Goal: Information Seeking & Learning: Learn about a topic

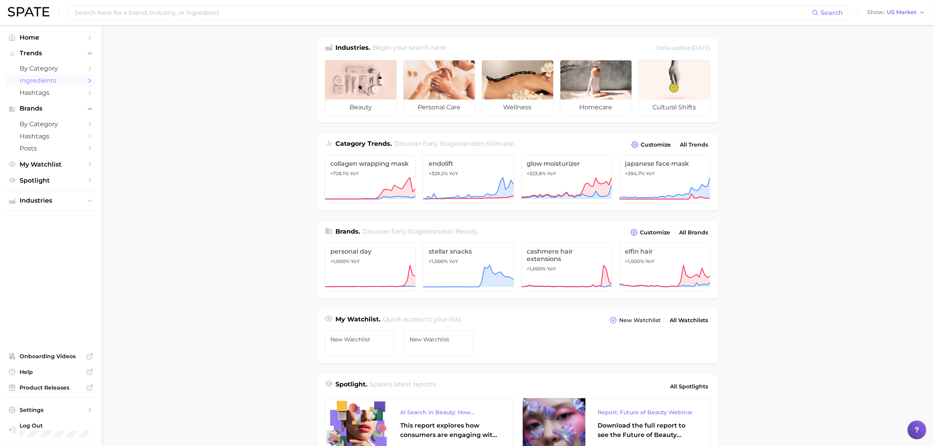
click at [53, 78] on span "Ingredients" at bounding box center [51, 80] width 63 height 7
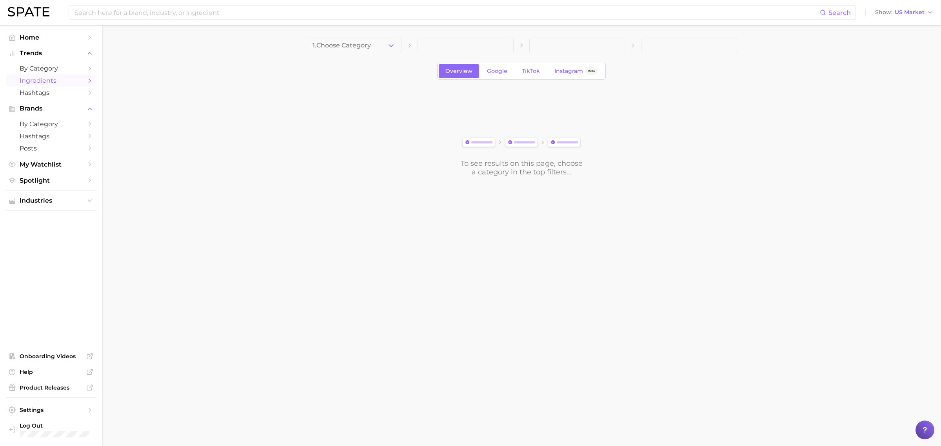
click at [353, 42] on button "1. Choose Category" at bounding box center [354, 46] width 96 height 16
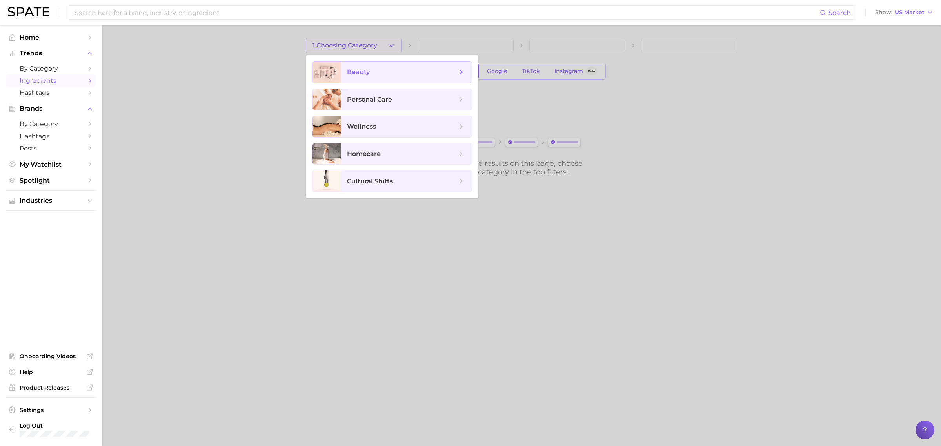
click at [370, 71] on span "beauty" at bounding box center [402, 72] width 110 height 9
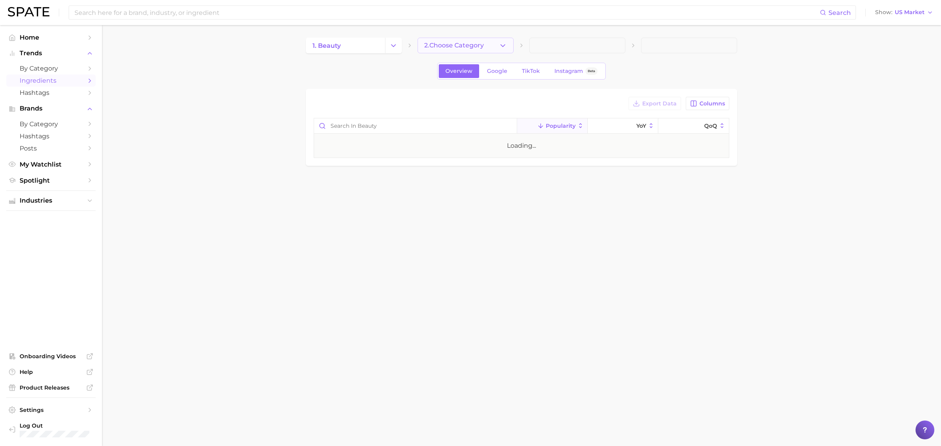
click at [449, 51] on button "2. Choose Category" at bounding box center [465, 46] width 96 height 16
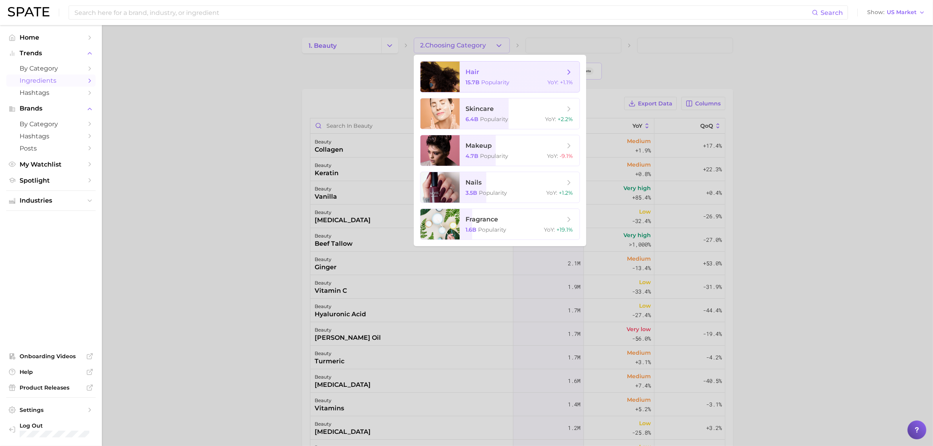
click at [483, 71] on span "hair" at bounding box center [515, 72] width 99 height 9
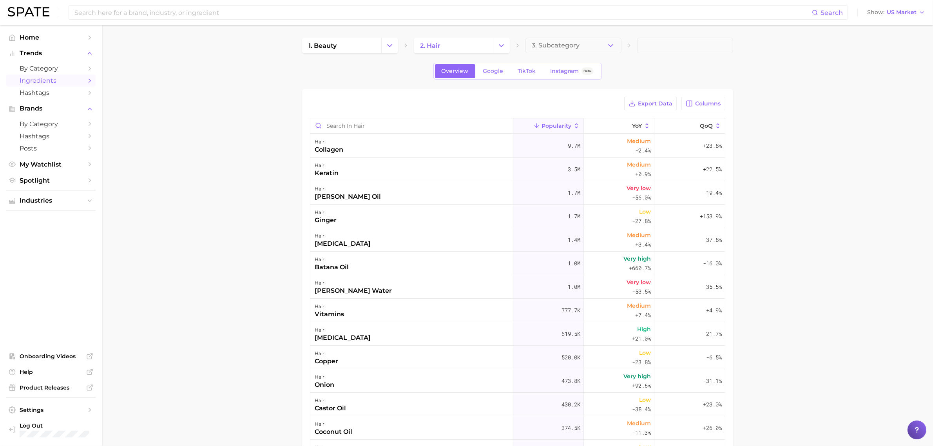
click at [577, 44] on span "3. Subcategory" at bounding box center [556, 45] width 48 height 7
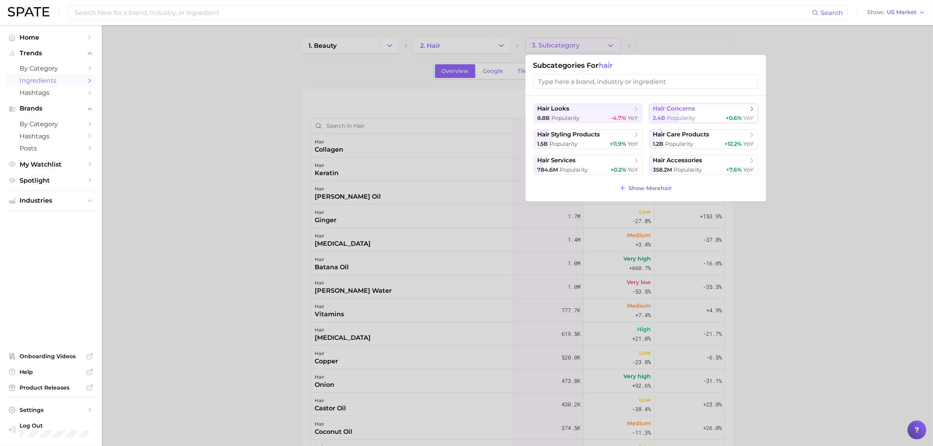
click at [682, 106] on span "hair concerns" at bounding box center [674, 108] width 42 height 7
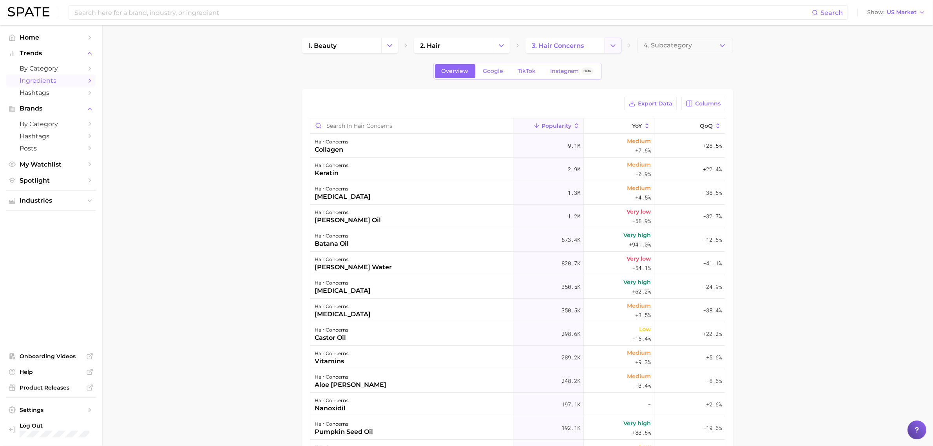
click at [614, 47] on icon "Change Category" at bounding box center [613, 46] width 8 height 8
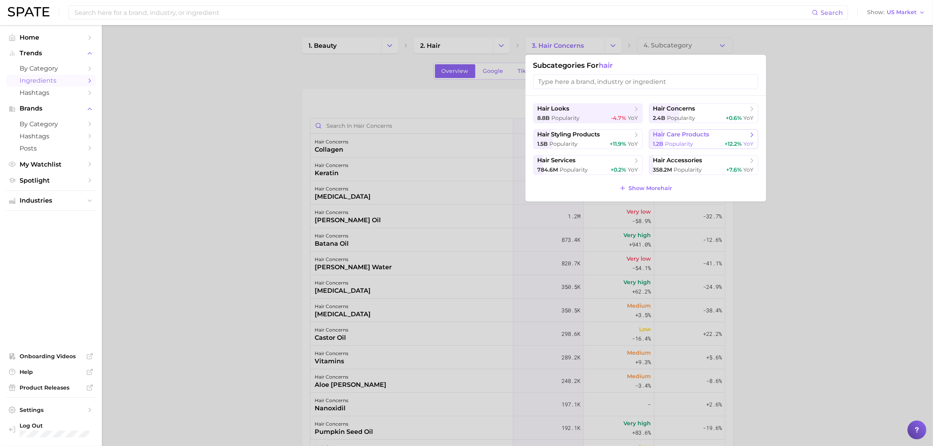
click at [686, 140] on button "hair care products 1.2b Popularity +12.2% YoY" at bounding box center [703, 139] width 109 height 20
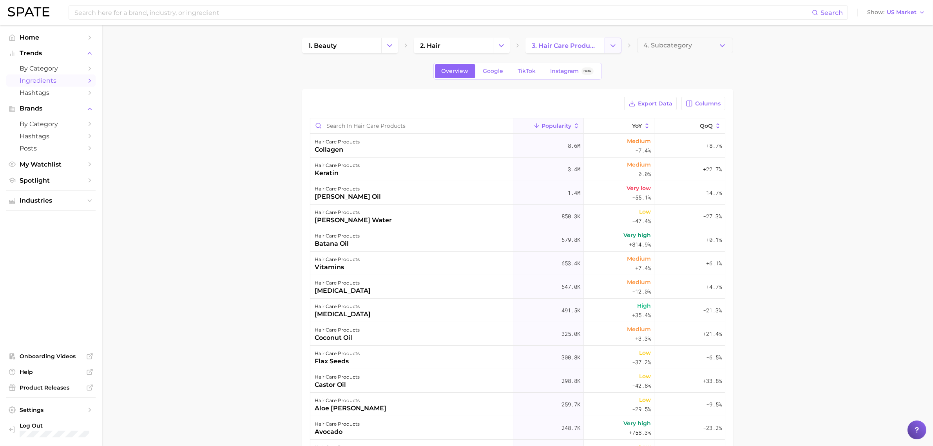
click at [614, 45] on polyline "Change Category" at bounding box center [613, 45] width 4 height 2
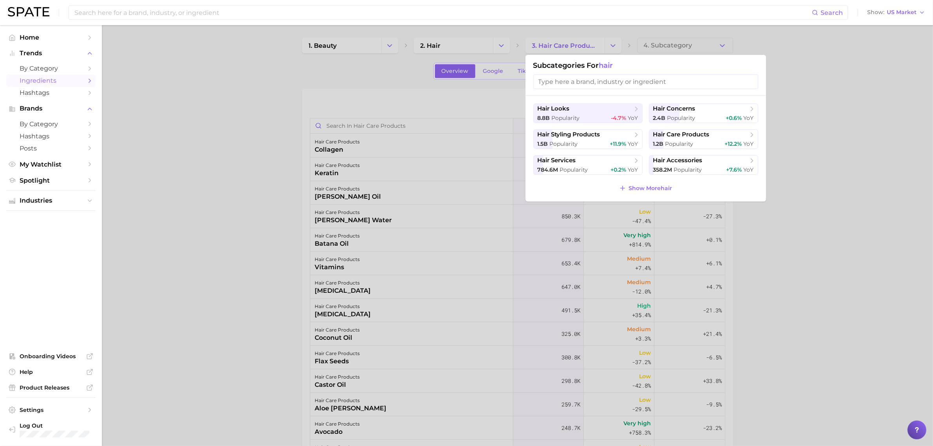
click at [810, 89] on div at bounding box center [466, 223] width 933 height 446
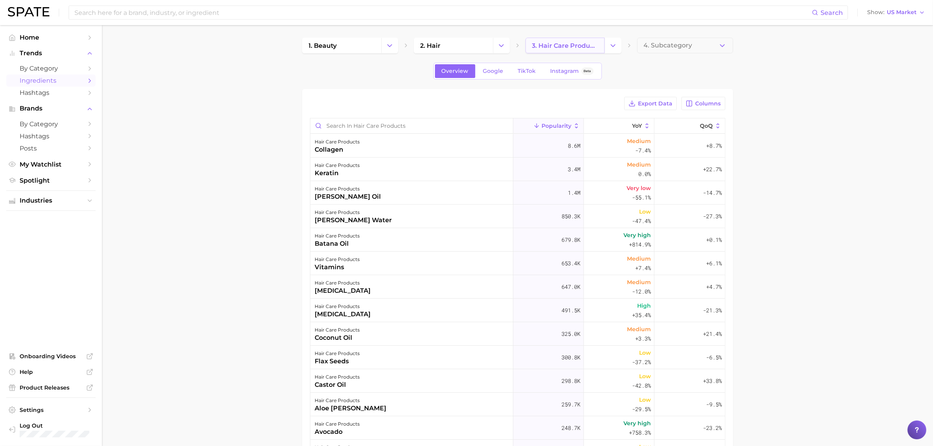
click at [571, 43] on span "3. hair care products" at bounding box center [565, 45] width 66 height 7
click at [605, 44] on button "Change Category" at bounding box center [613, 46] width 17 height 16
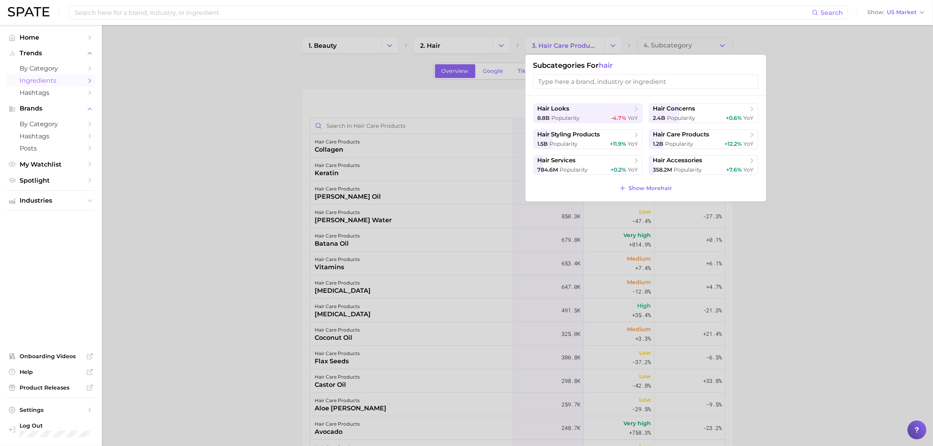
click at [825, 129] on div at bounding box center [466, 223] width 933 height 446
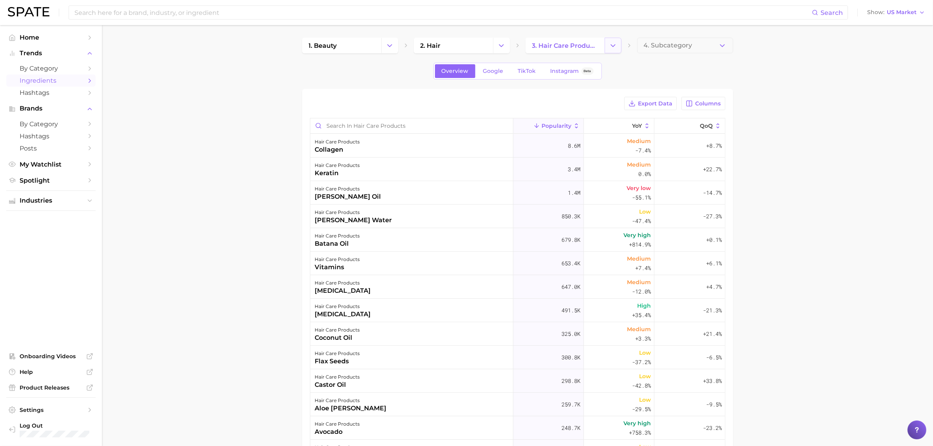
click at [610, 51] on button "Change Category" at bounding box center [613, 46] width 17 height 16
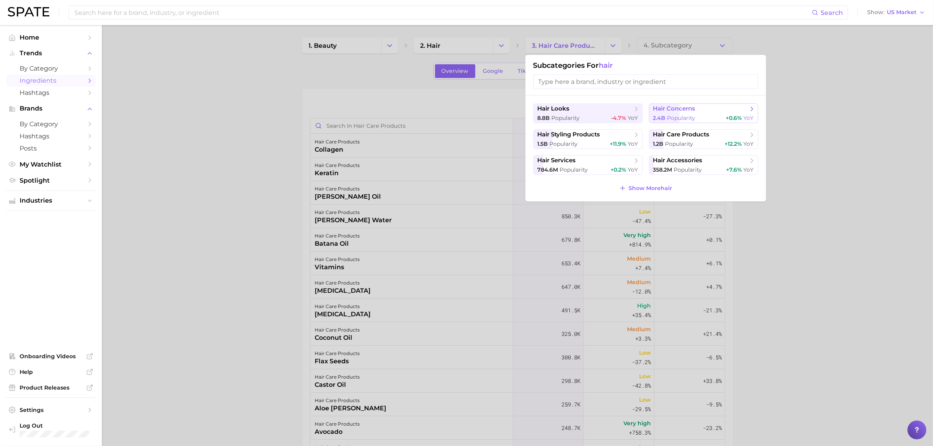
click at [695, 105] on span "hair concerns" at bounding box center [674, 108] width 42 height 7
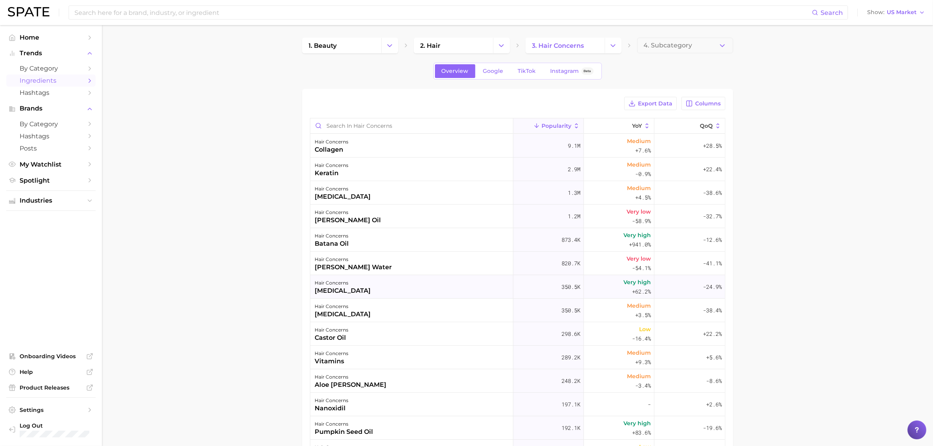
click at [624, 284] on span "Very high" at bounding box center [637, 281] width 27 height 9
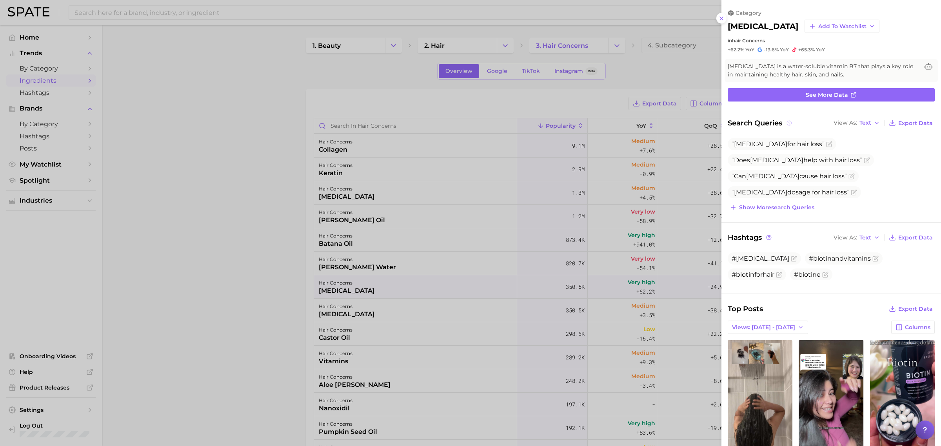
click at [787, 121] on circle at bounding box center [789, 123] width 5 height 5
click at [788, 124] on icon at bounding box center [788, 122] width 5 height 5
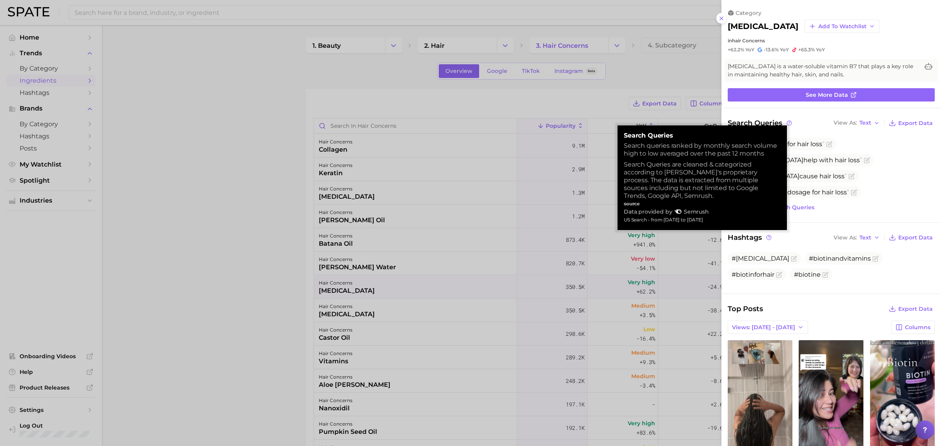
click at [861, 162] on ul "[MEDICAL_DATA] for hair loss Does [MEDICAL_DATA] help with hair loss Can [MEDIC…" at bounding box center [830, 176] width 207 height 76
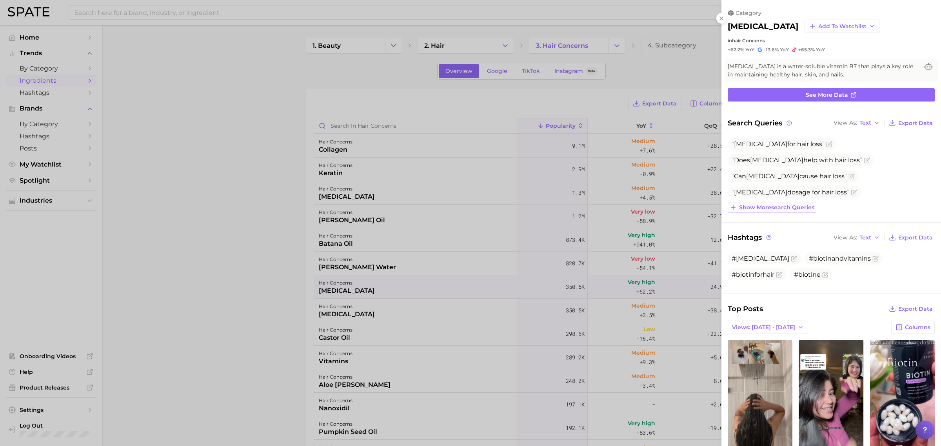
click at [781, 205] on span "Show more search queries" at bounding box center [776, 207] width 75 height 7
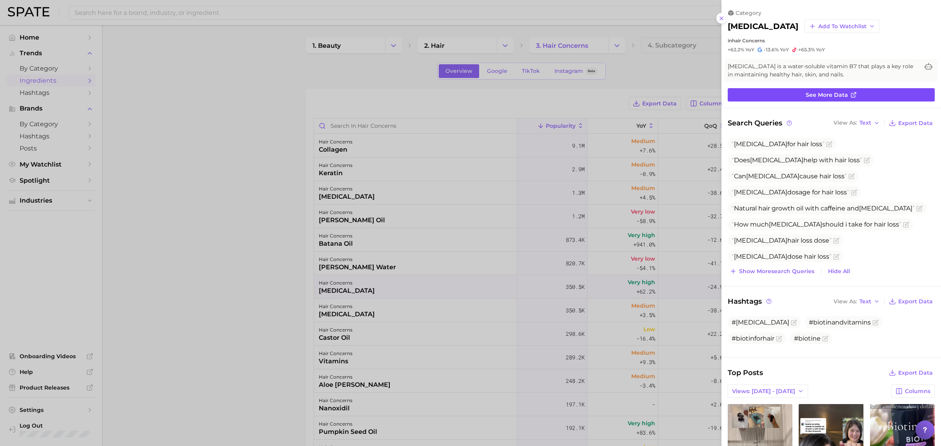
click at [807, 92] on span "See more data" at bounding box center [826, 95] width 42 height 7
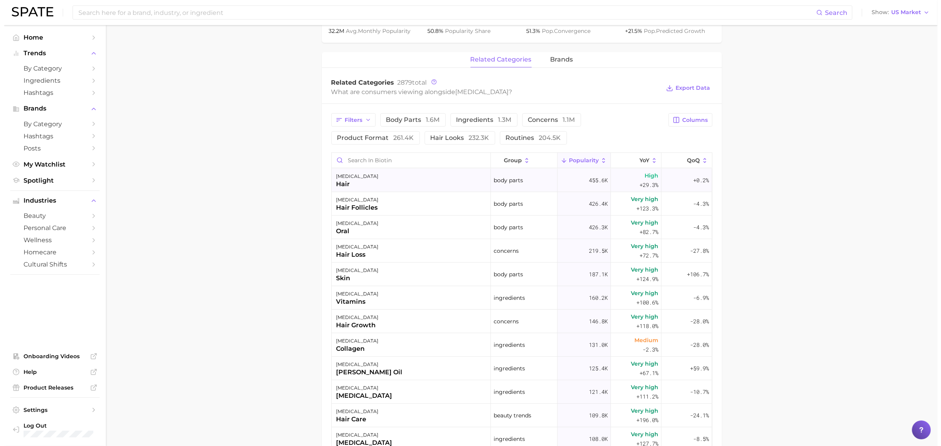
scroll to position [343, 0]
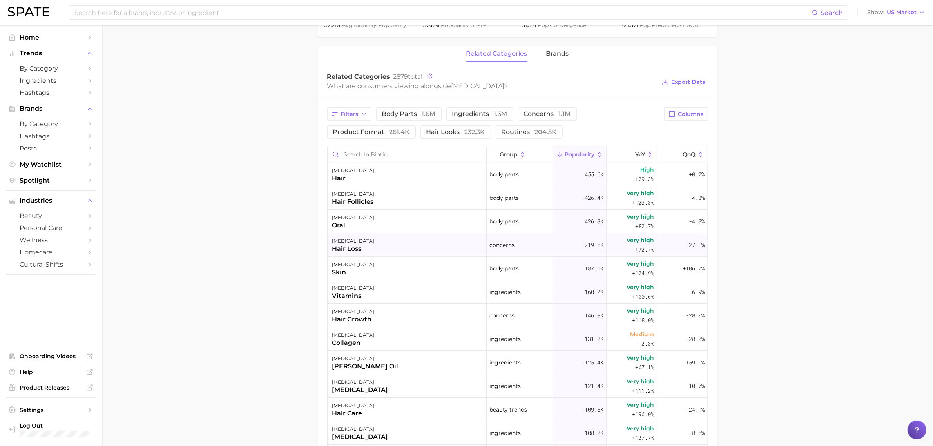
click at [368, 249] on div "[MEDICAL_DATA] hair loss" at bounding box center [407, 245] width 159 height 24
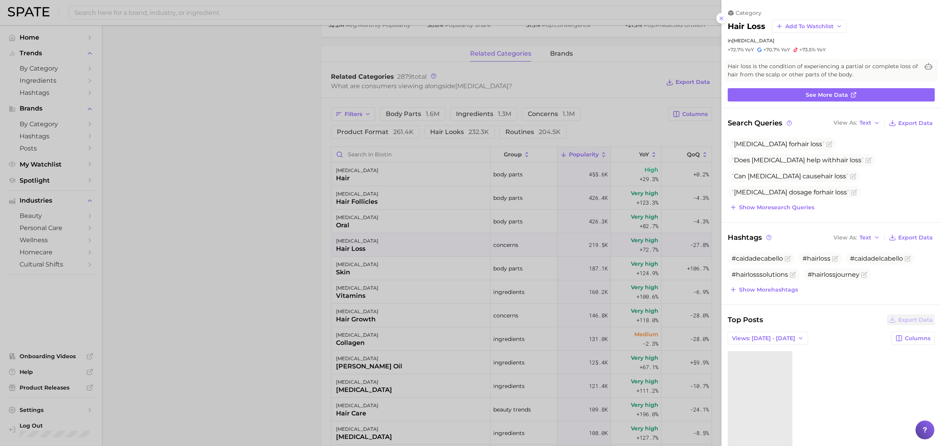
click at [753, 98] on link "See more data" at bounding box center [830, 94] width 207 height 13
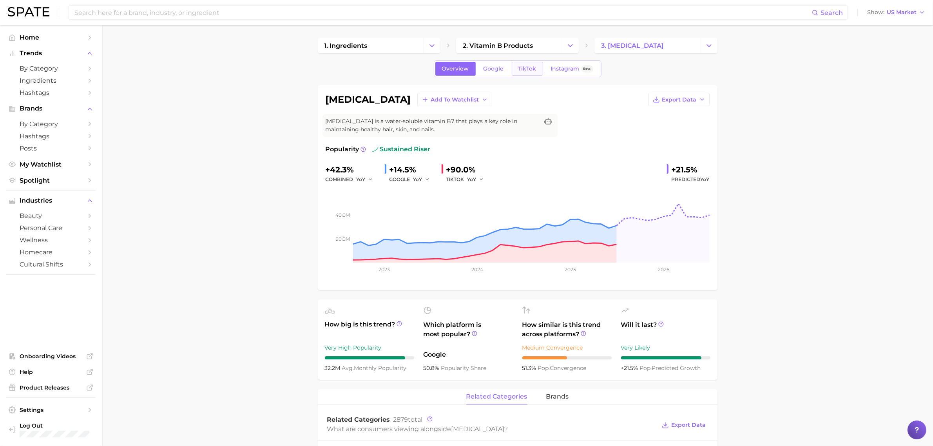
click at [534, 65] on span "TikTok" at bounding box center [528, 68] width 18 height 7
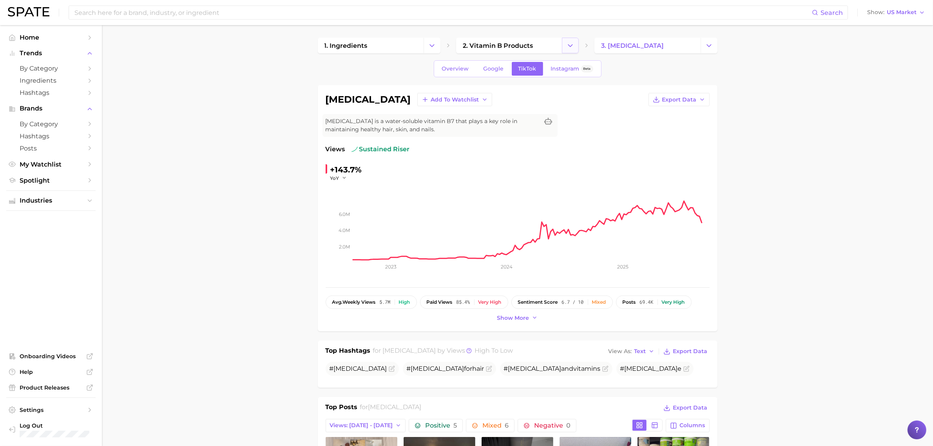
click at [567, 40] on button "Change Category" at bounding box center [570, 46] width 17 height 16
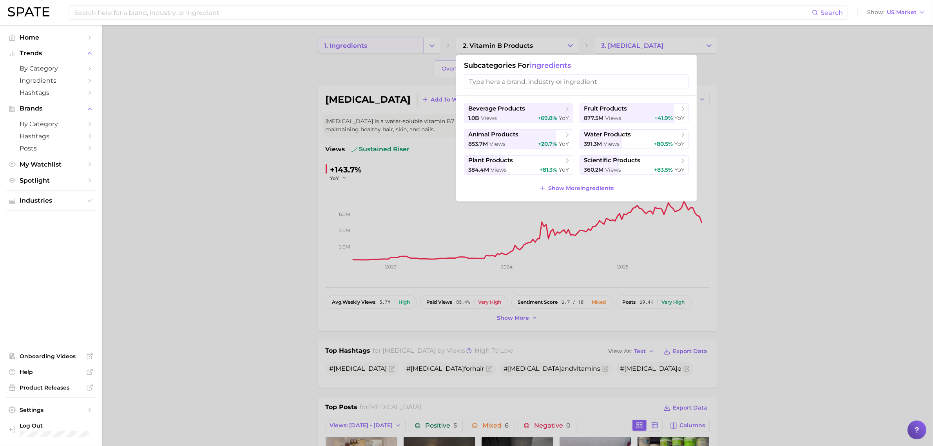
click at [352, 40] on div at bounding box center [466, 223] width 933 height 446
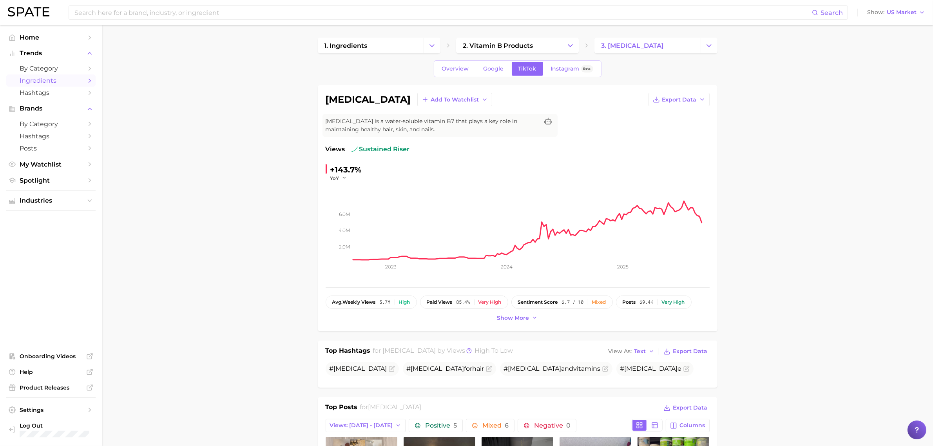
click at [30, 79] on span "Ingredients" at bounding box center [51, 80] width 63 height 7
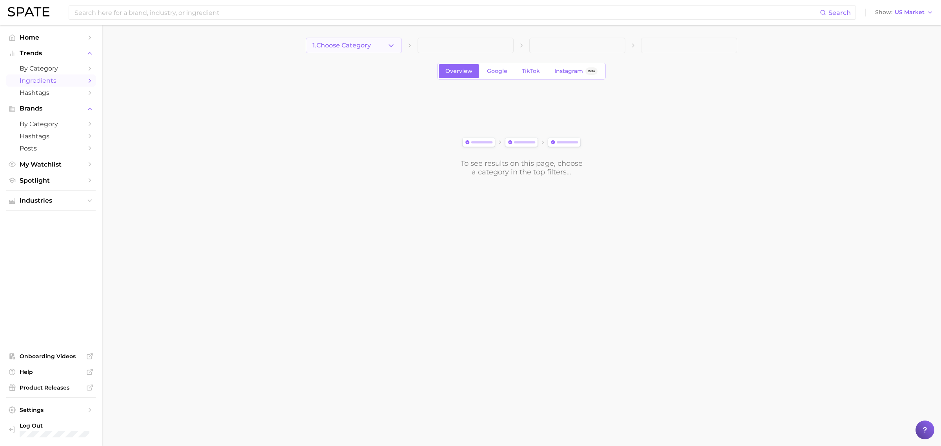
click at [396, 47] on button "1. Choose Category" at bounding box center [354, 46] width 96 height 16
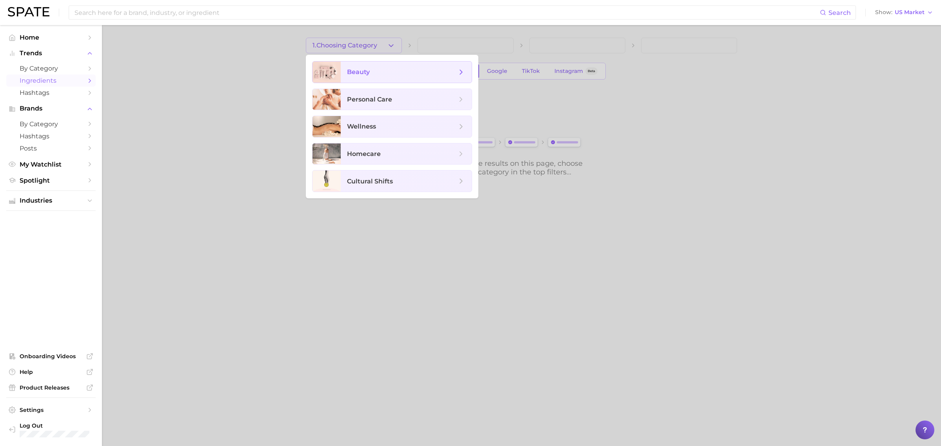
click at [396, 76] on span "beauty" at bounding box center [402, 72] width 110 height 9
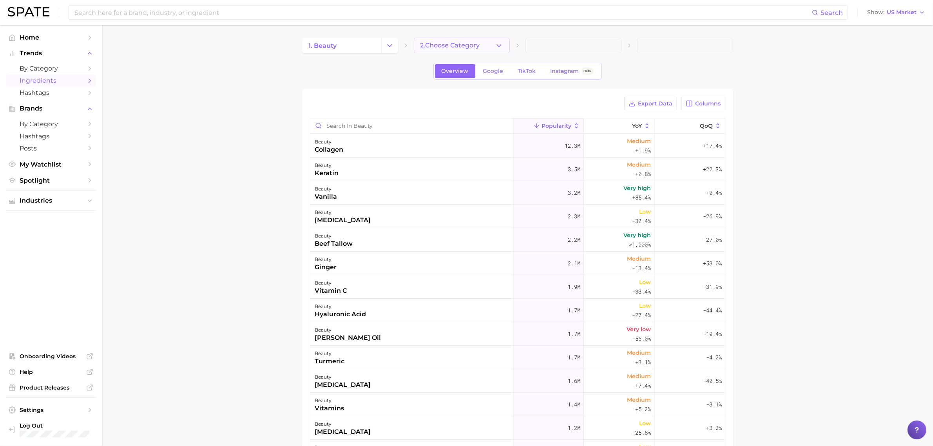
click at [466, 42] on span "2. Choose Category" at bounding box center [451, 45] width 60 height 7
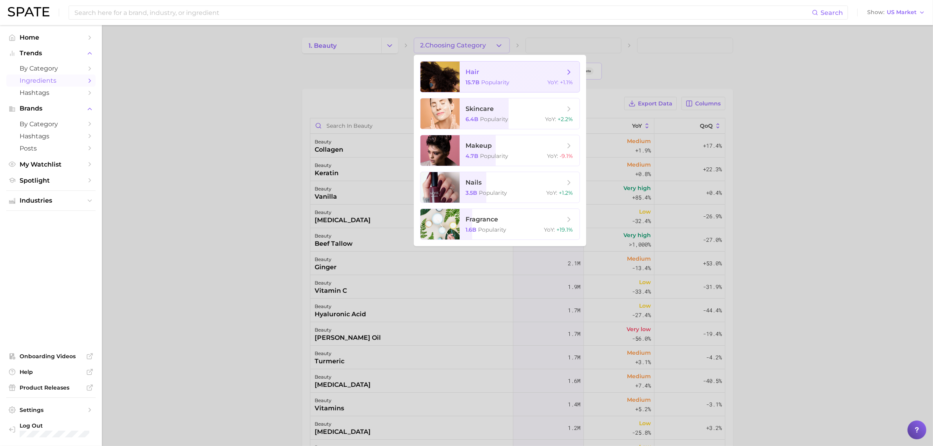
click at [471, 72] on span "hair" at bounding box center [473, 71] width 14 height 7
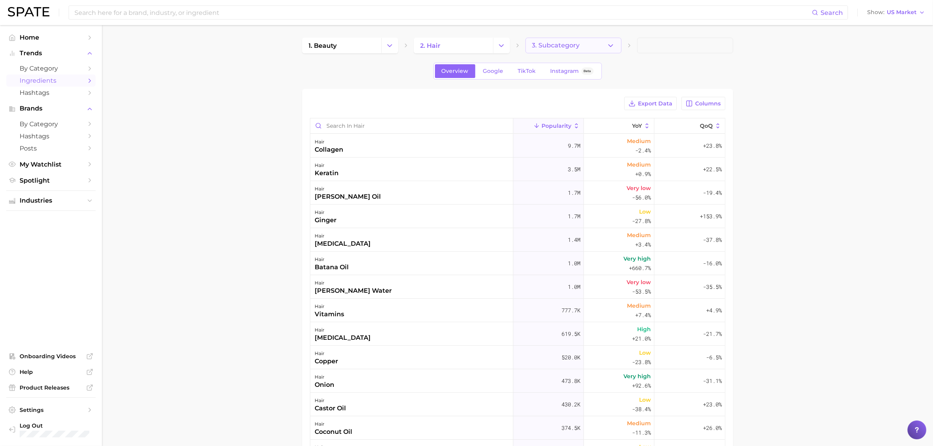
click at [608, 47] on icon "button" at bounding box center [611, 46] width 8 height 8
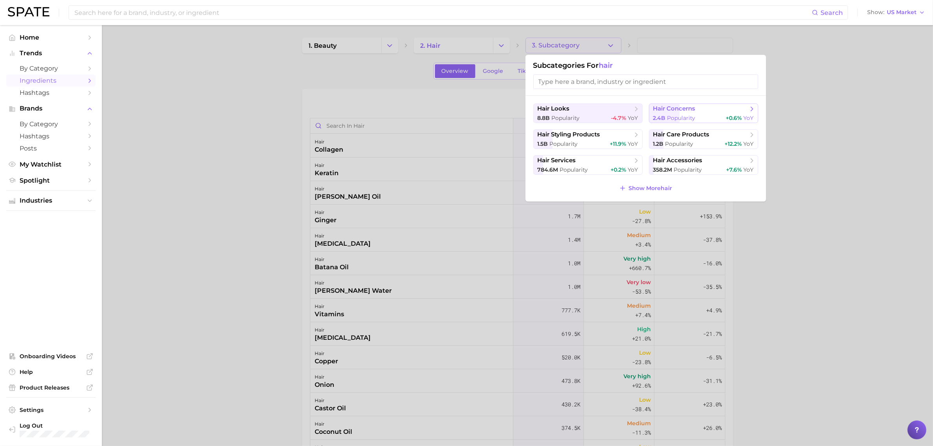
click at [679, 115] on button "hair concerns 2.4b Popularity +0.6% YoY" at bounding box center [703, 113] width 109 height 20
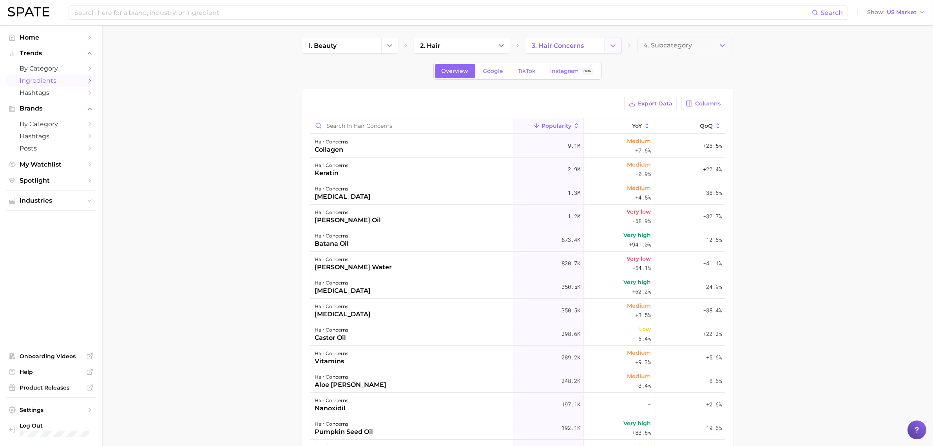
click at [606, 43] on button "Change Category" at bounding box center [613, 46] width 17 height 16
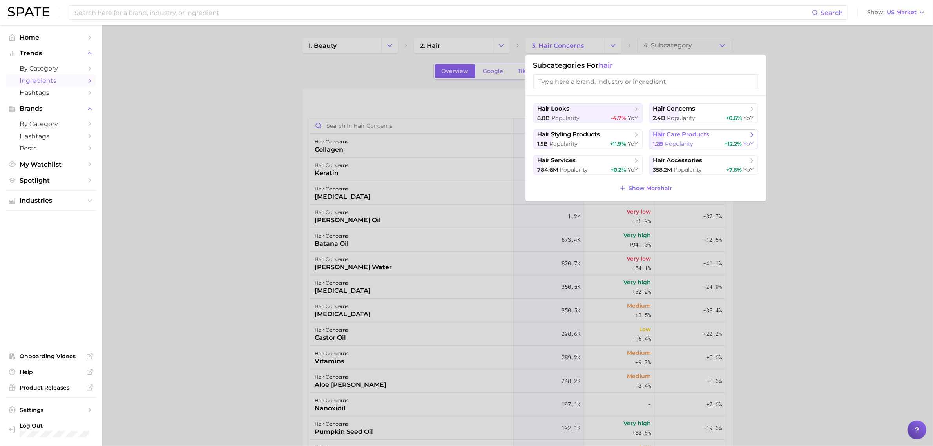
click at [674, 132] on span "hair care products" at bounding box center [681, 134] width 56 height 7
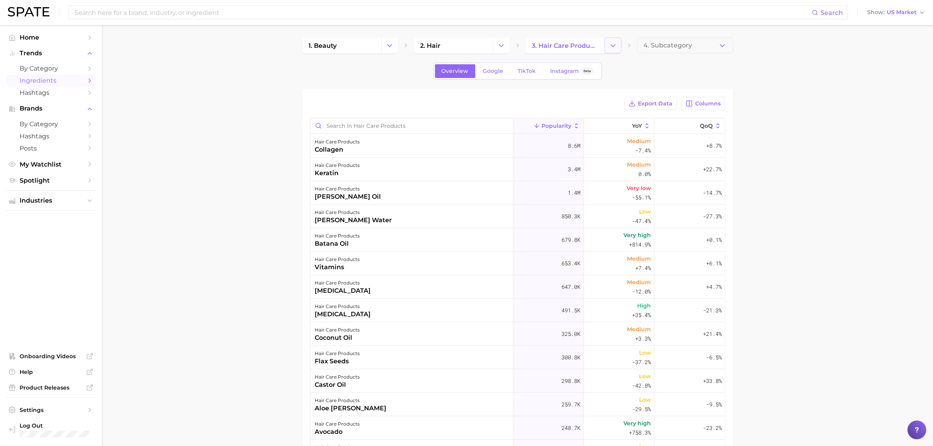
click at [614, 44] on icon "Change Category" at bounding box center [613, 46] width 8 height 8
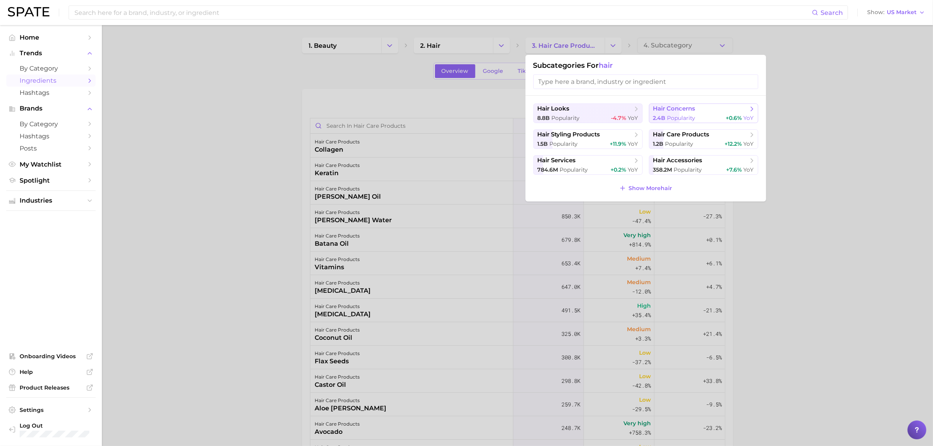
click at [673, 106] on span "hair concerns" at bounding box center [674, 108] width 42 height 7
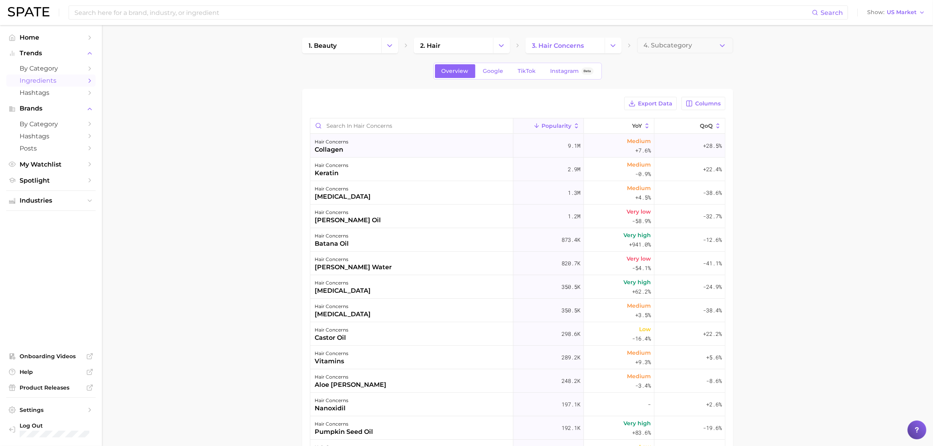
click at [441, 153] on div "hair concerns collagen" at bounding box center [411, 146] width 203 height 24
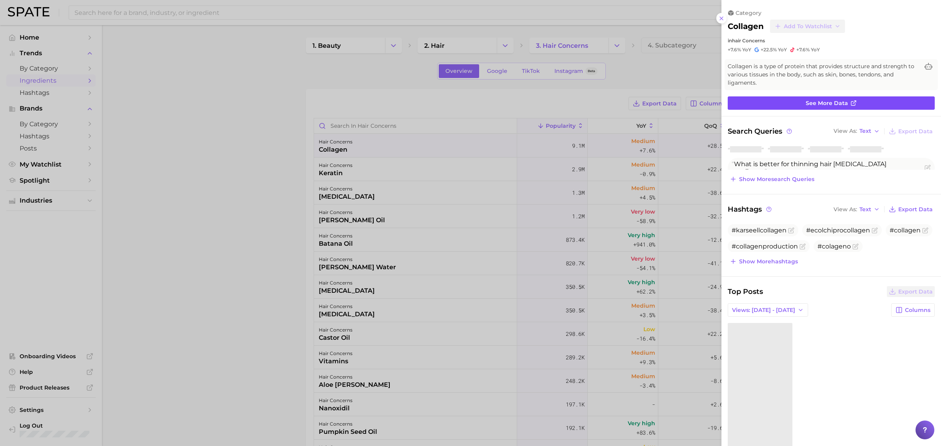
click at [783, 97] on link "See more data" at bounding box center [830, 102] width 207 height 13
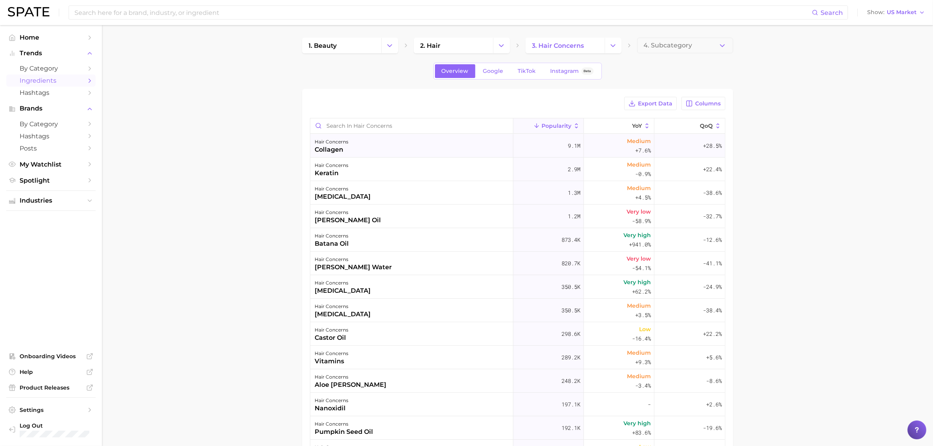
click at [332, 150] on div "collagen" at bounding box center [332, 149] width 34 height 9
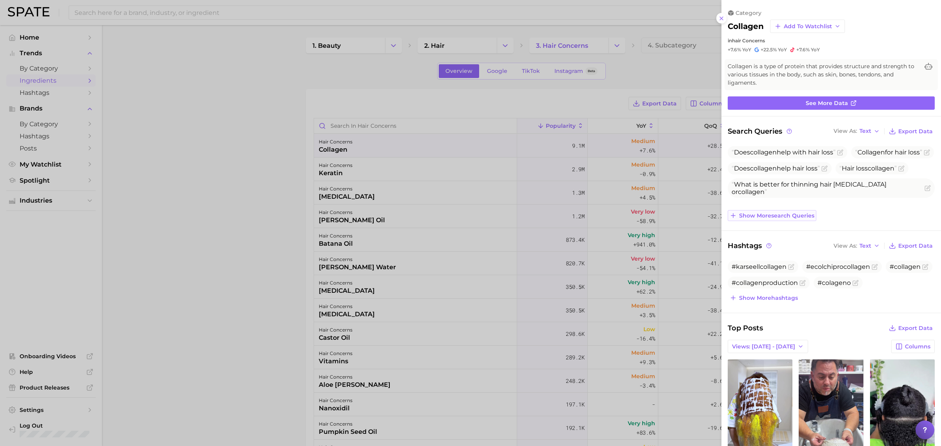
click at [782, 214] on span "Show more search queries" at bounding box center [776, 215] width 75 height 7
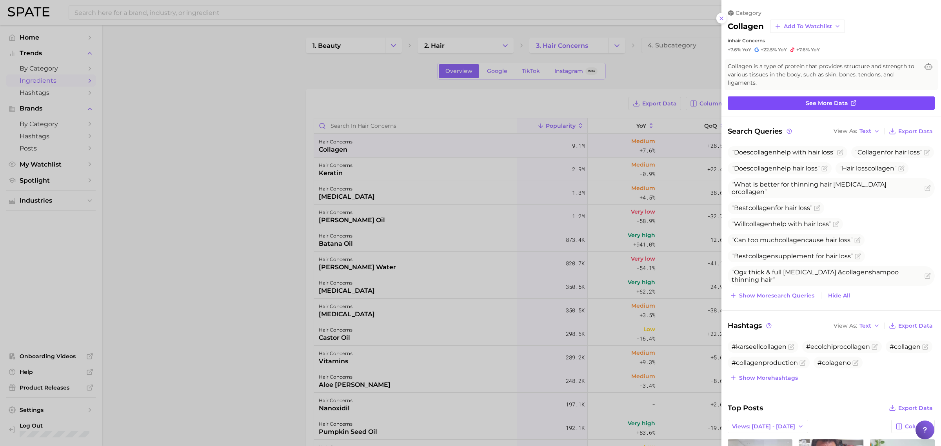
click at [879, 104] on link "See more data" at bounding box center [830, 102] width 207 height 13
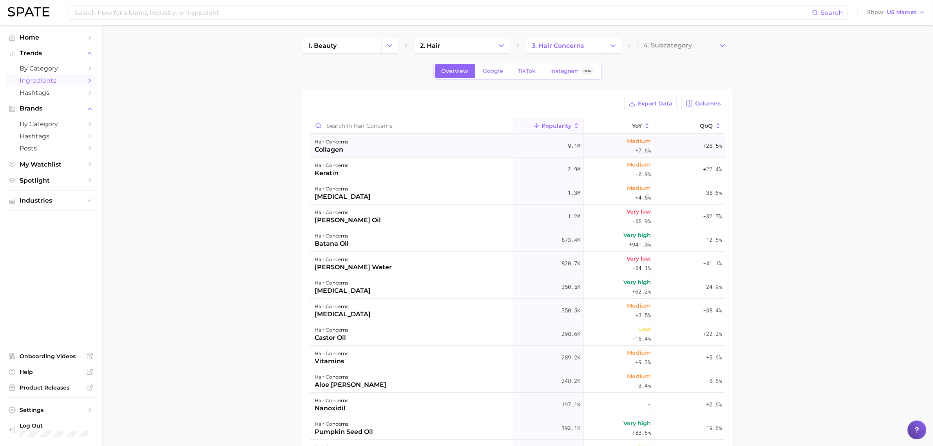
click at [391, 146] on div "hair concerns collagen" at bounding box center [411, 146] width 203 height 24
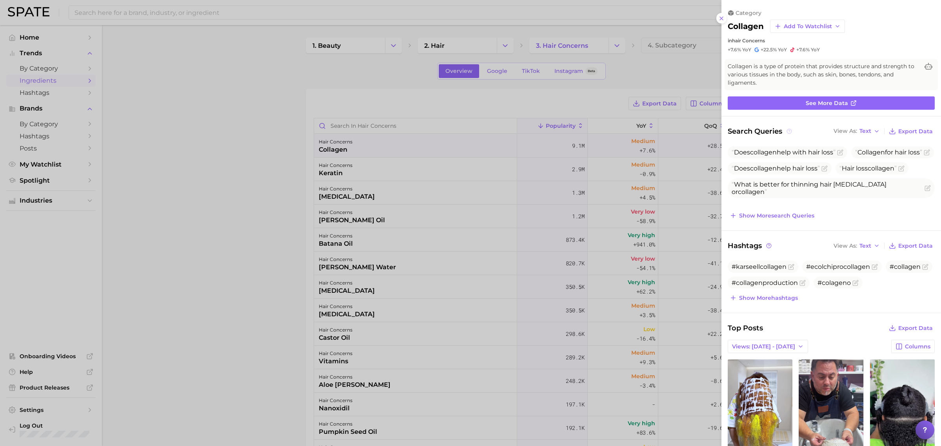
click at [789, 130] on icon at bounding box center [788, 131] width 1 height 2
click at [800, 210] on button "Show more search queries" at bounding box center [771, 215] width 89 height 11
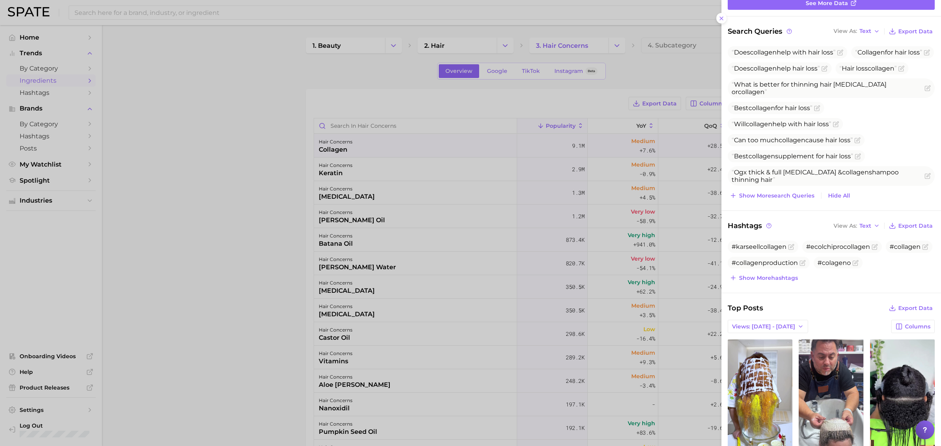
scroll to position [98, 0]
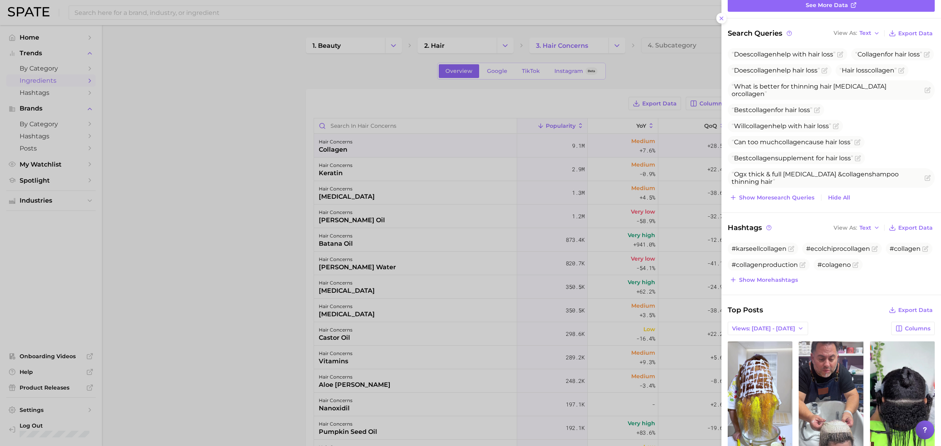
click at [322, 91] on div at bounding box center [470, 223] width 941 height 446
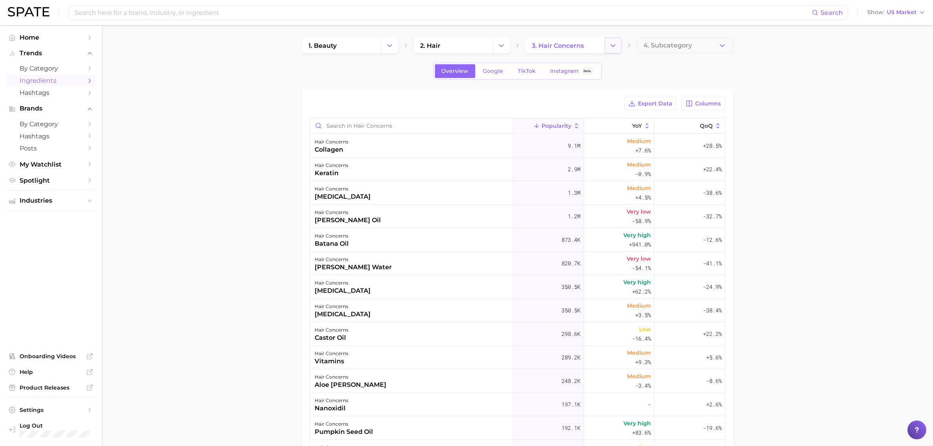
click at [606, 44] on button "Change Category" at bounding box center [613, 46] width 17 height 16
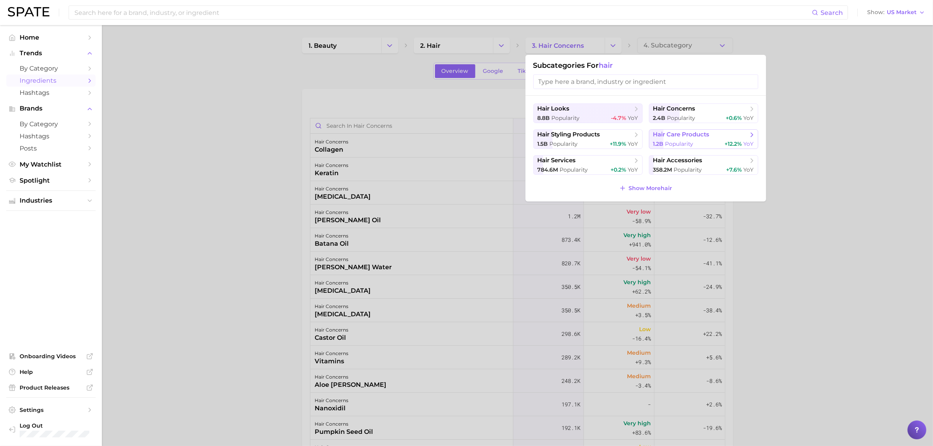
click at [704, 136] on span "hair care products" at bounding box center [681, 134] width 56 height 7
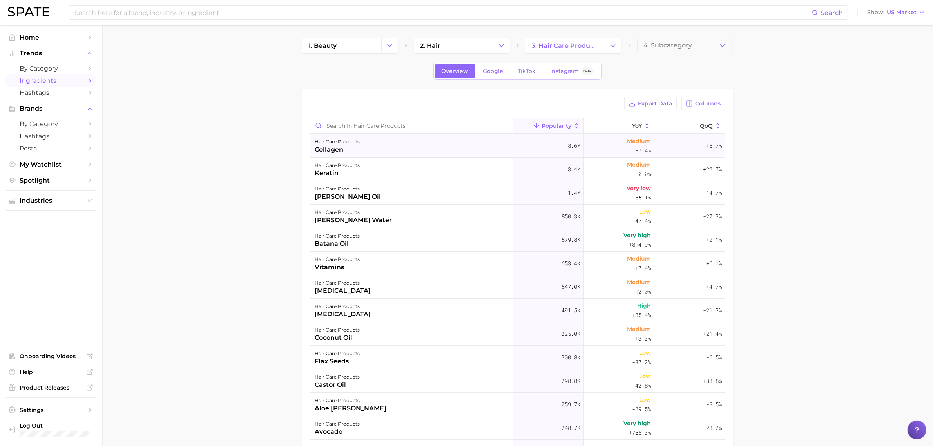
click at [411, 145] on div "hair care products collagen" at bounding box center [411, 146] width 203 height 24
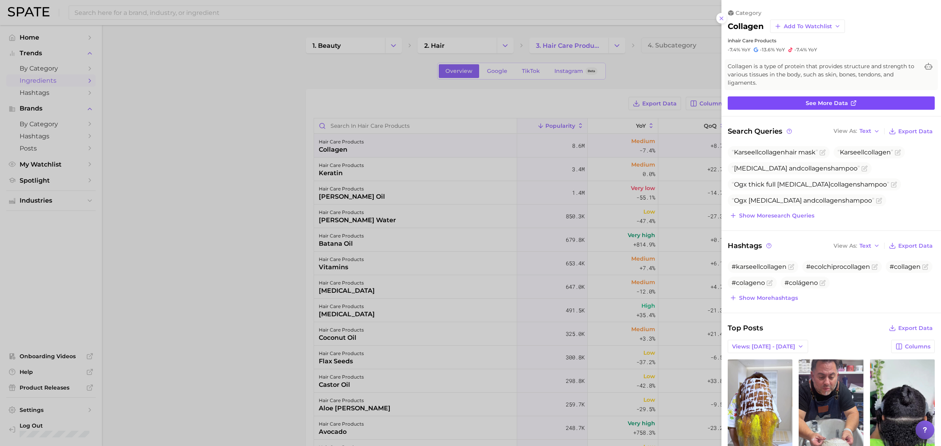
click at [771, 103] on link "See more data" at bounding box center [830, 102] width 207 height 13
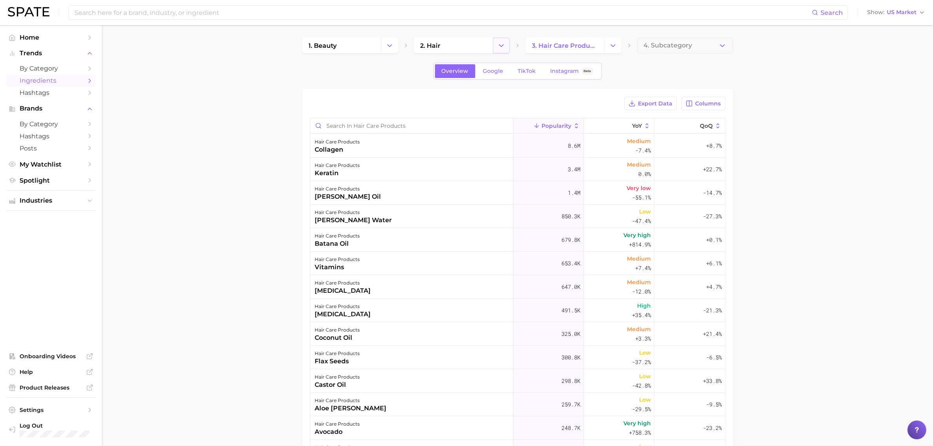
click at [499, 44] on polyline "Change Category" at bounding box center [501, 45] width 4 height 2
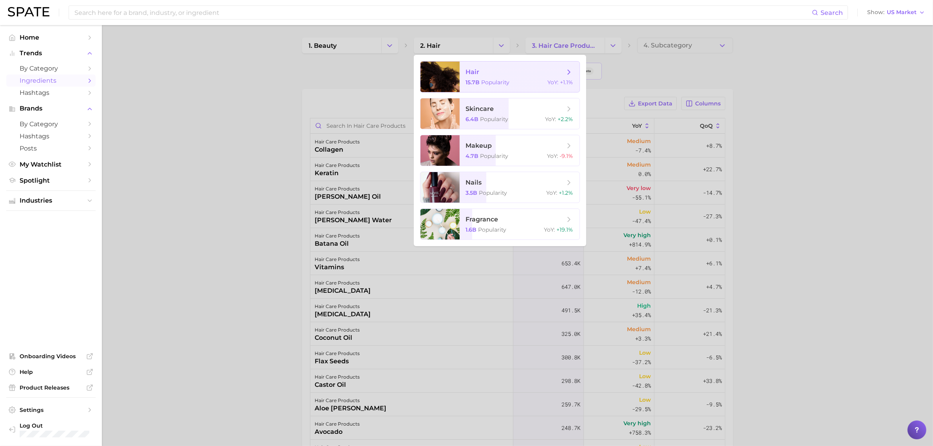
click at [492, 66] on span "hair 15.7b Popularity YoY : +1.1%" at bounding box center [520, 77] width 120 height 31
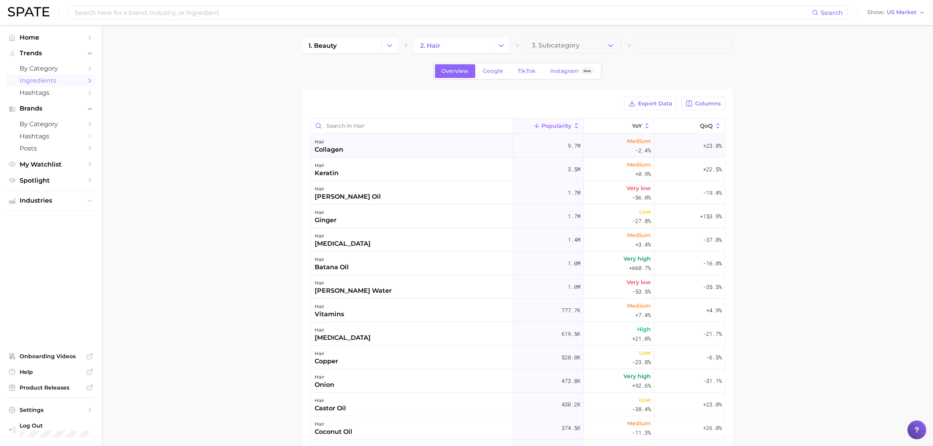
click at [428, 155] on div "hair collagen" at bounding box center [411, 146] width 203 height 24
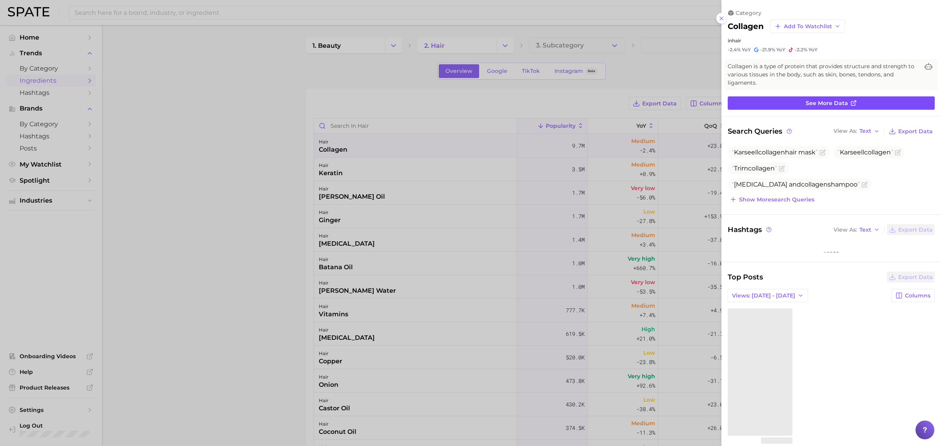
click at [791, 97] on link "See more data" at bounding box center [830, 102] width 207 height 13
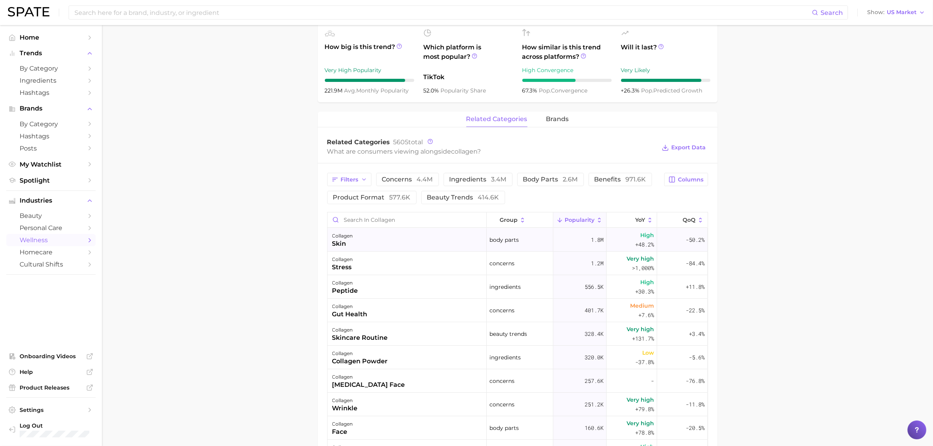
scroll to position [343, 0]
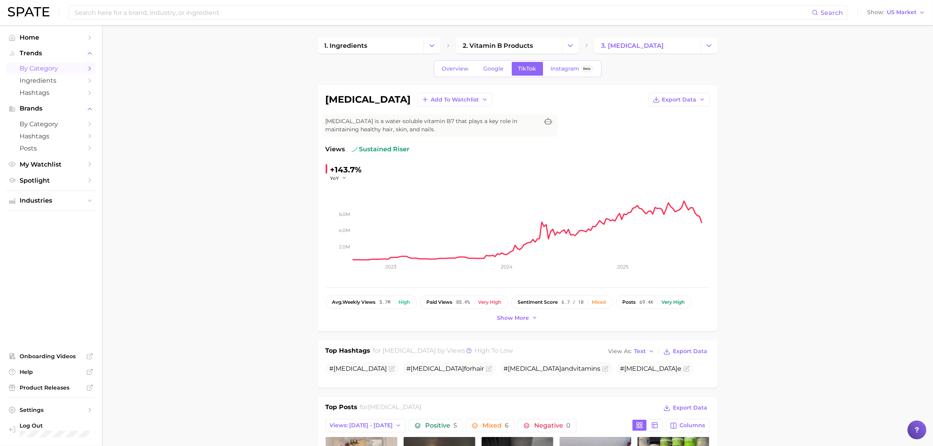
click at [63, 68] on span "by Category" at bounding box center [51, 68] width 63 height 7
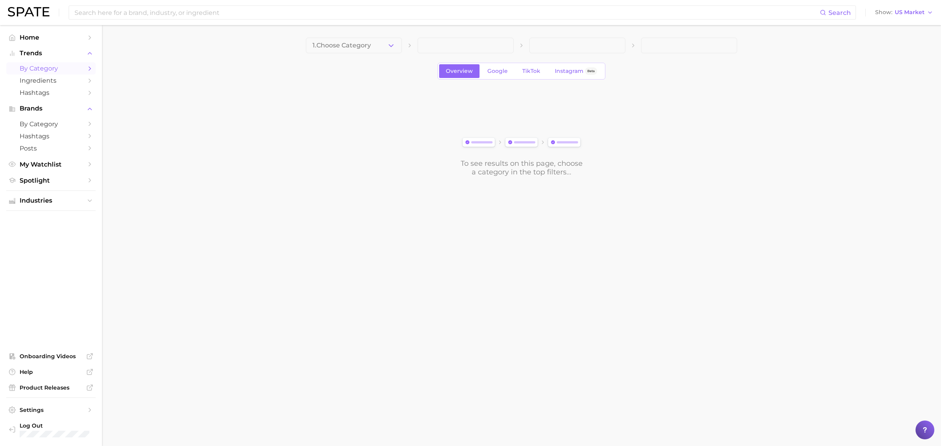
click at [368, 44] on span "1. Choose Category" at bounding box center [341, 45] width 58 height 7
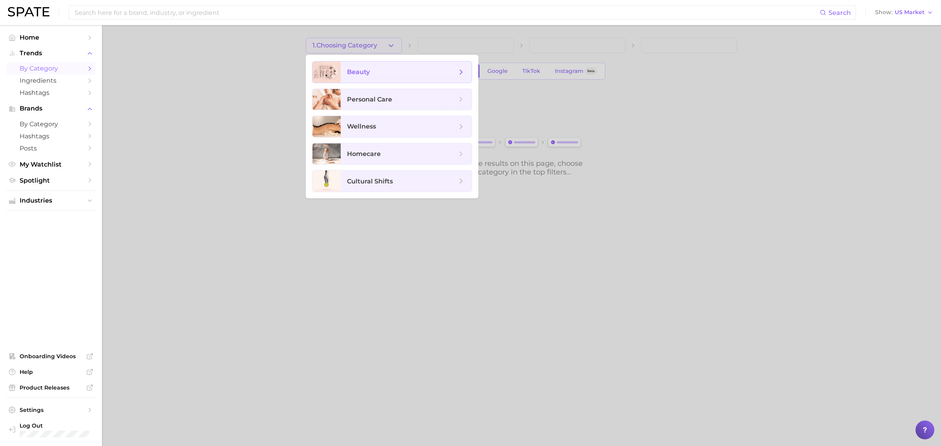
click at [384, 74] on span "beauty" at bounding box center [402, 72] width 110 height 9
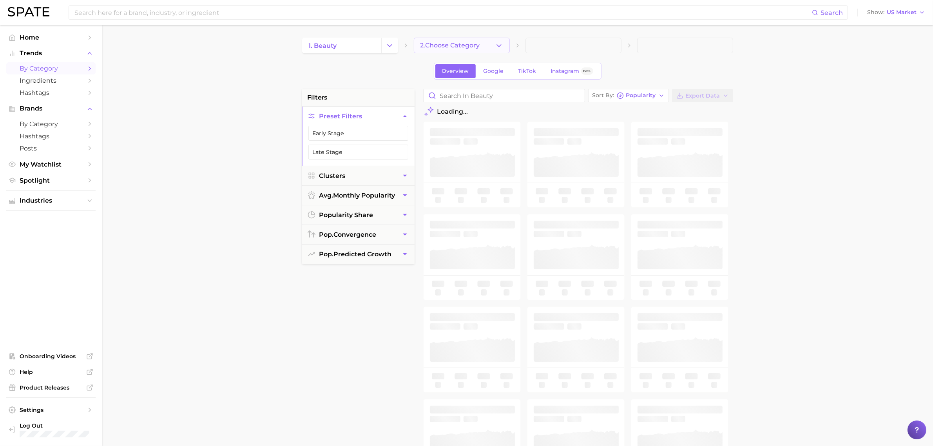
click at [466, 42] on span "2. Choose Category" at bounding box center [451, 45] width 60 height 7
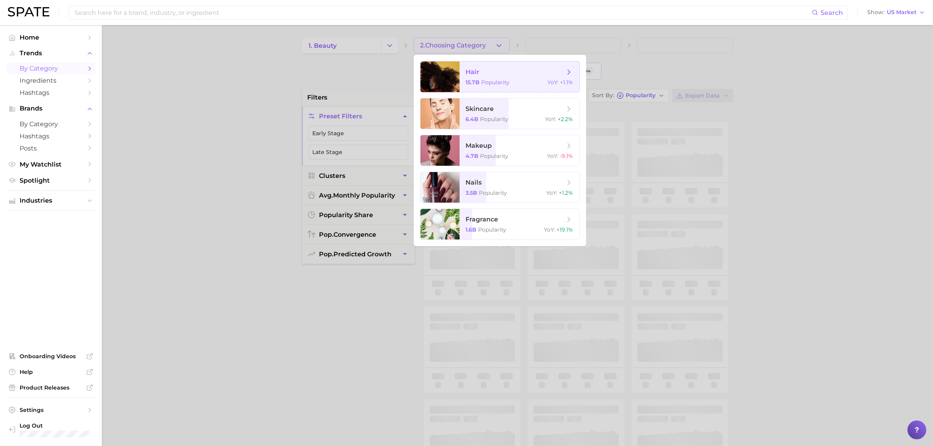
click at [519, 67] on span "hair 15.7b Popularity YoY : +1.1%" at bounding box center [520, 77] width 120 height 31
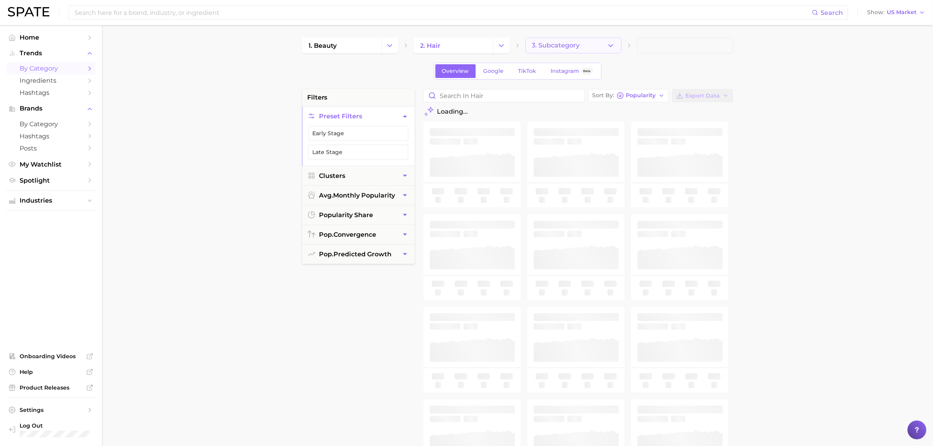
click at [578, 46] on span "3. Subcategory" at bounding box center [556, 45] width 48 height 7
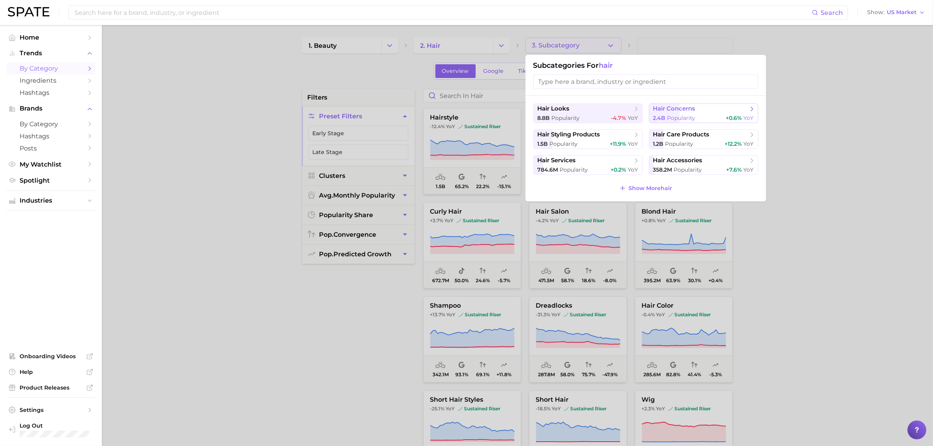
click at [691, 108] on span "hair concerns" at bounding box center [674, 108] width 42 height 7
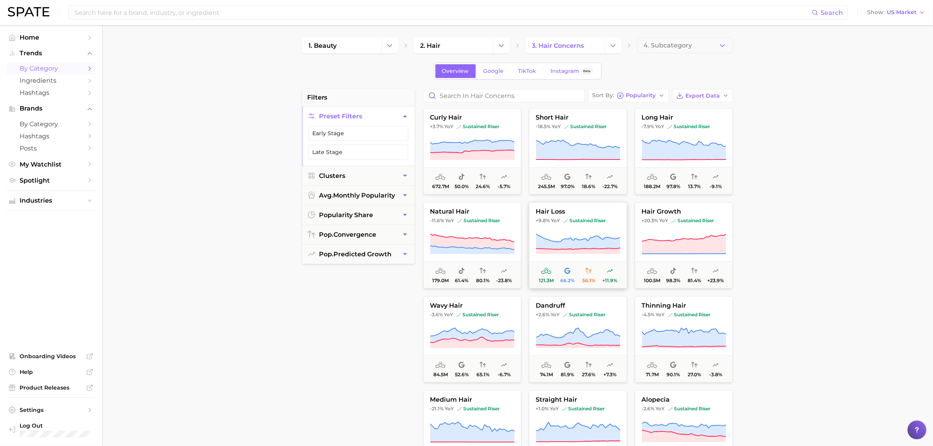
click at [584, 249] on icon at bounding box center [578, 251] width 84 height 6
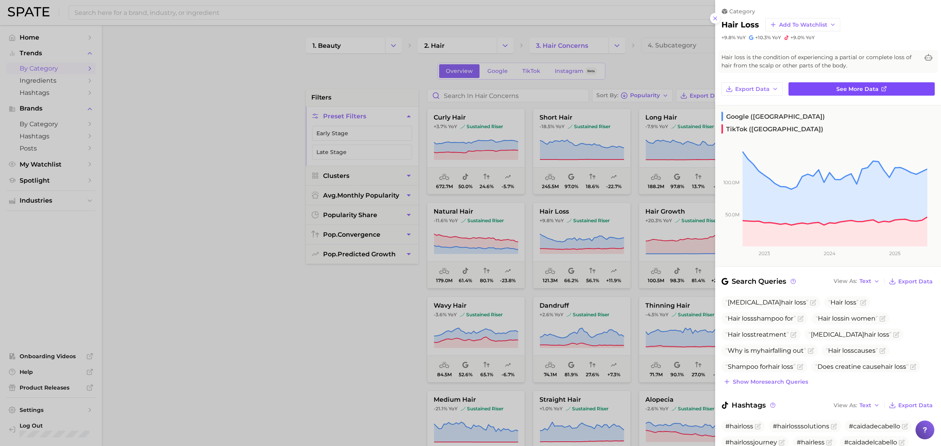
click at [816, 89] on link "See more data" at bounding box center [861, 88] width 146 height 13
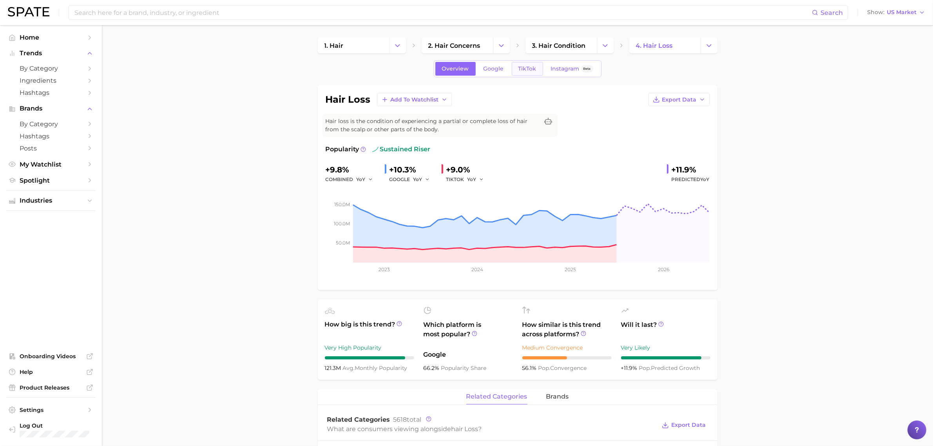
click at [529, 71] on span "TikTok" at bounding box center [528, 68] width 18 height 7
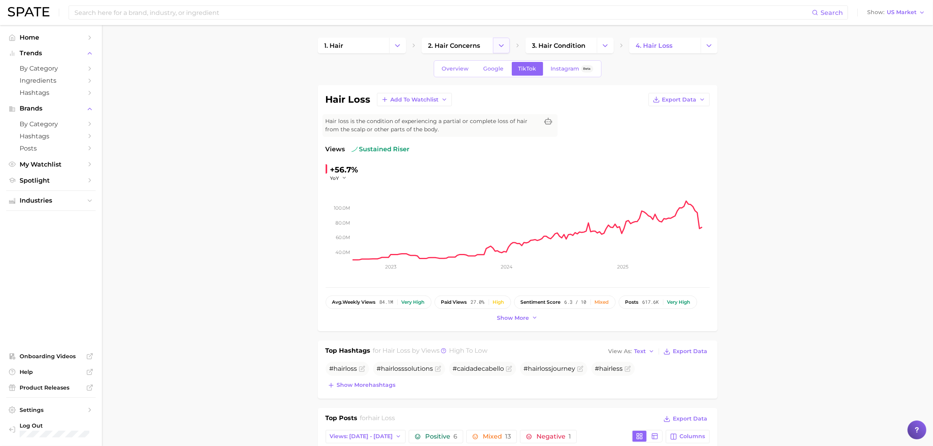
click at [500, 44] on icon "Change Category" at bounding box center [501, 46] width 8 height 8
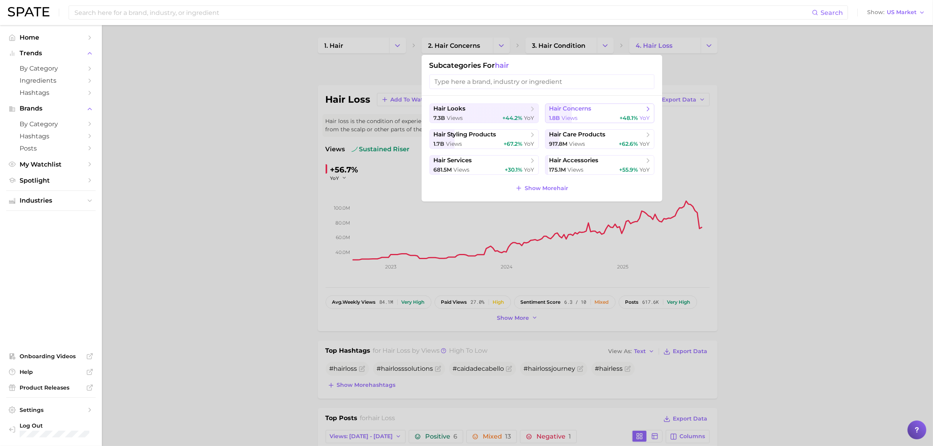
click at [595, 105] on span "hair concerns" at bounding box center [596, 109] width 95 height 8
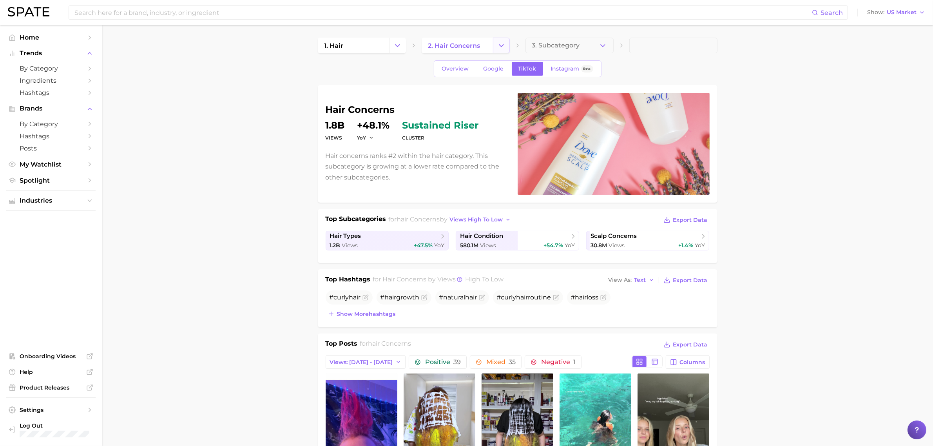
click at [502, 40] on button "Change Category" at bounding box center [501, 46] width 17 height 16
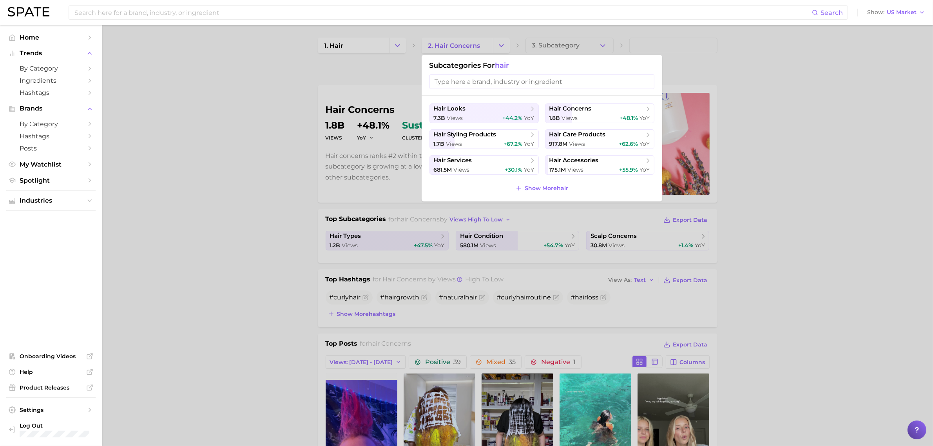
click at [388, 48] on div at bounding box center [466, 223] width 933 height 446
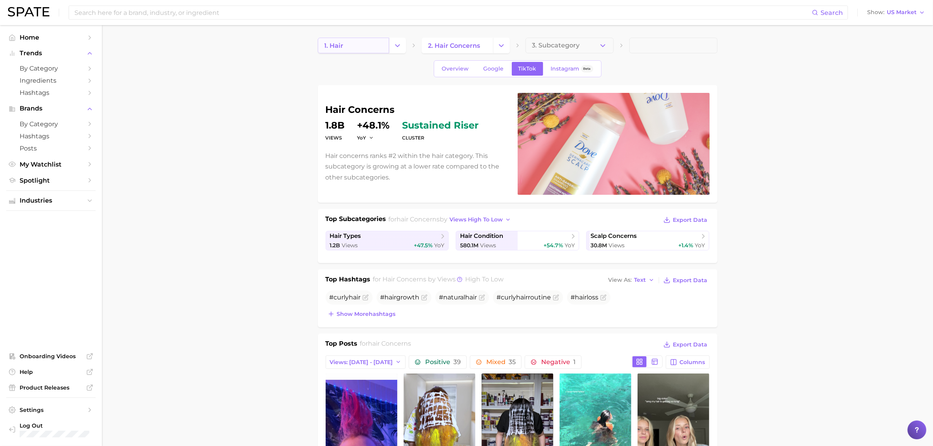
click at [375, 50] on link "1. hair" at bounding box center [353, 46] width 71 height 16
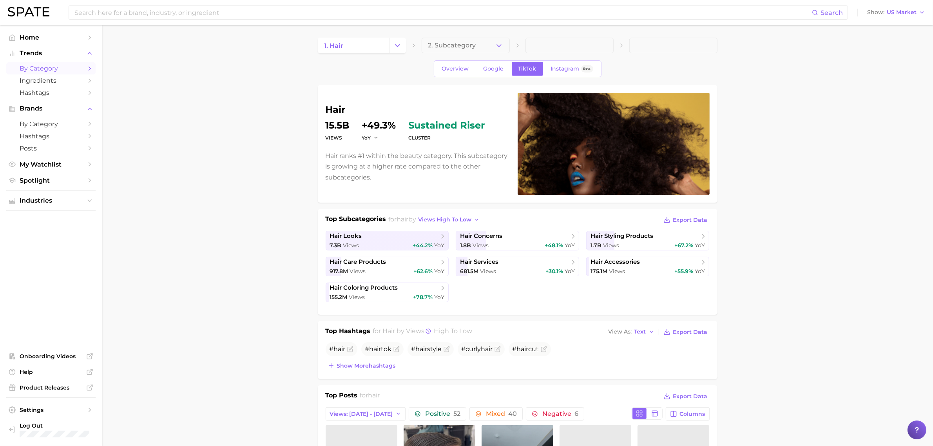
click at [48, 68] on span "by Category" at bounding box center [51, 68] width 63 height 7
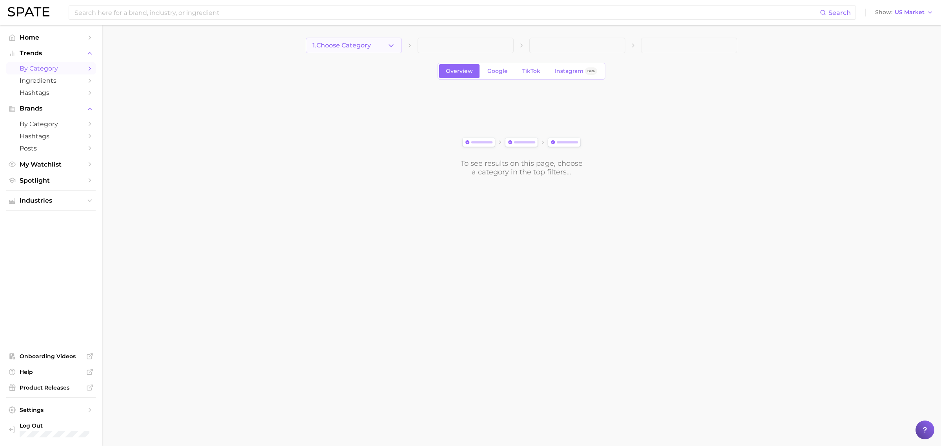
click at [372, 46] on button "1. Choose Category" at bounding box center [354, 46] width 96 height 16
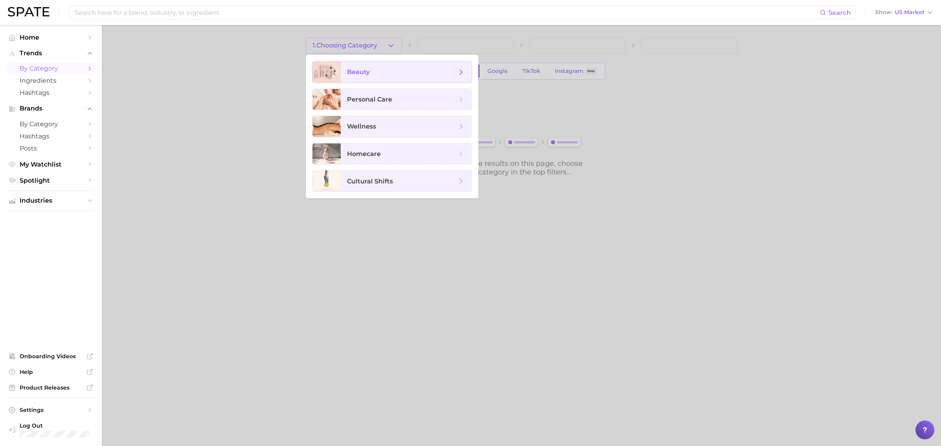
click at [383, 77] on span "beauty" at bounding box center [406, 72] width 131 height 21
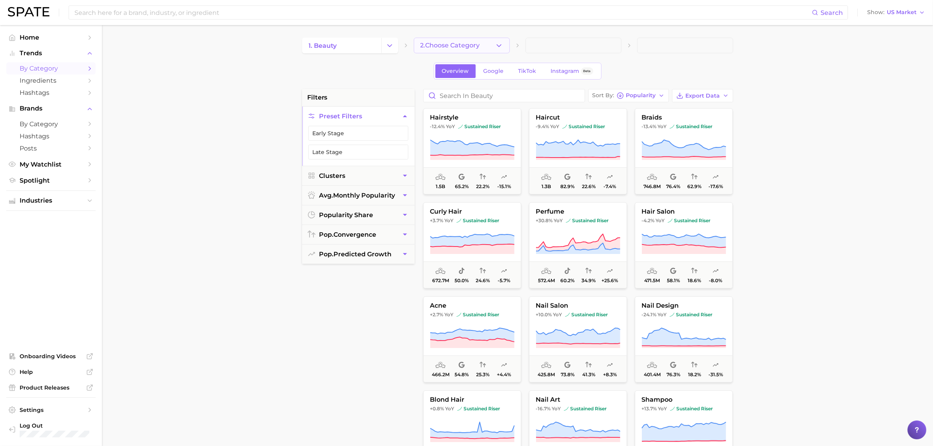
click at [499, 42] on icon "button" at bounding box center [499, 46] width 8 height 8
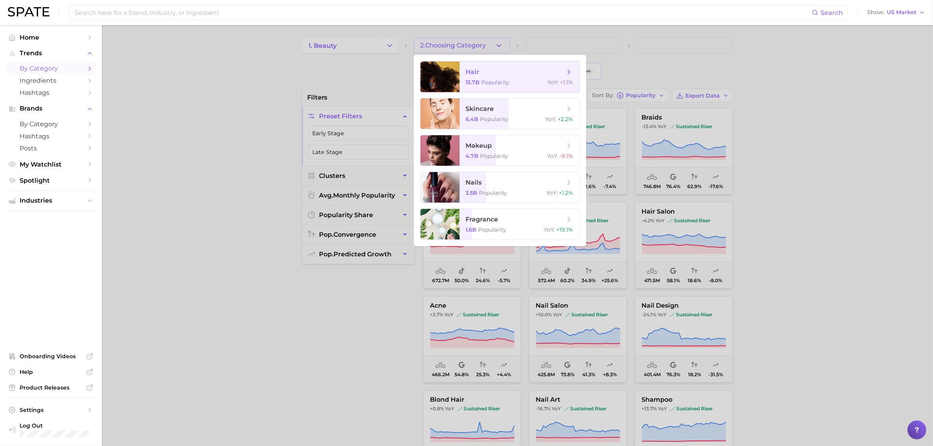
click at [485, 83] on span "Popularity" at bounding box center [496, 82] width 28 height 7
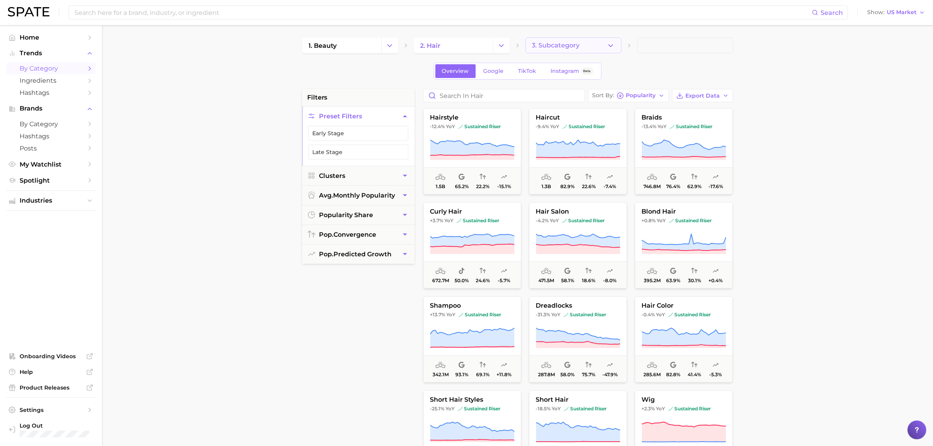
click at [590, 45] on button "3. Subcategory" at bounding box center [574, 46] width 96 height 16
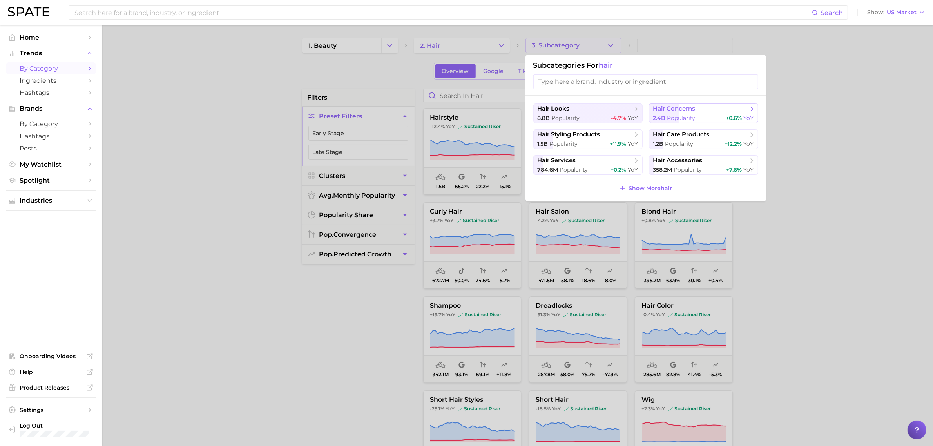
click at [687, 117] on span "Popularity" at bounding box center [681, 117] width 28 height 7
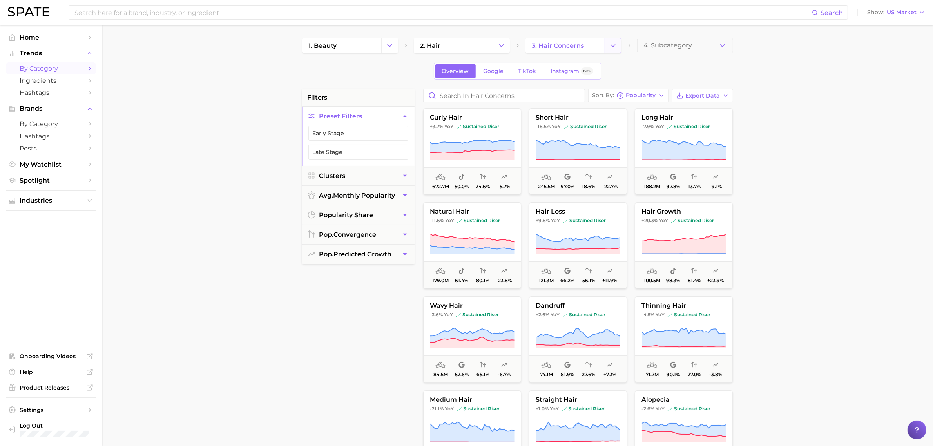
click at [607, 40] on button "Change Category" at bounding box center [613, 46] width 17 height 16
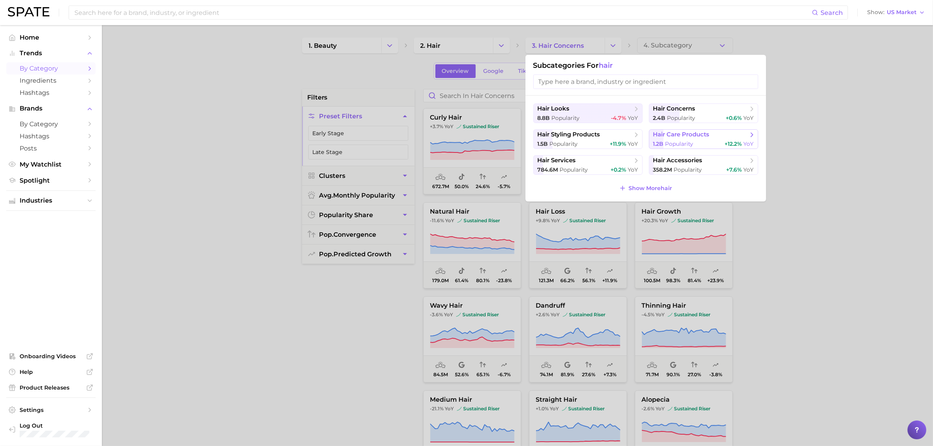
click at [683, 136] on span "hair care products" at bounding box center [681, 134] width 56 height 7
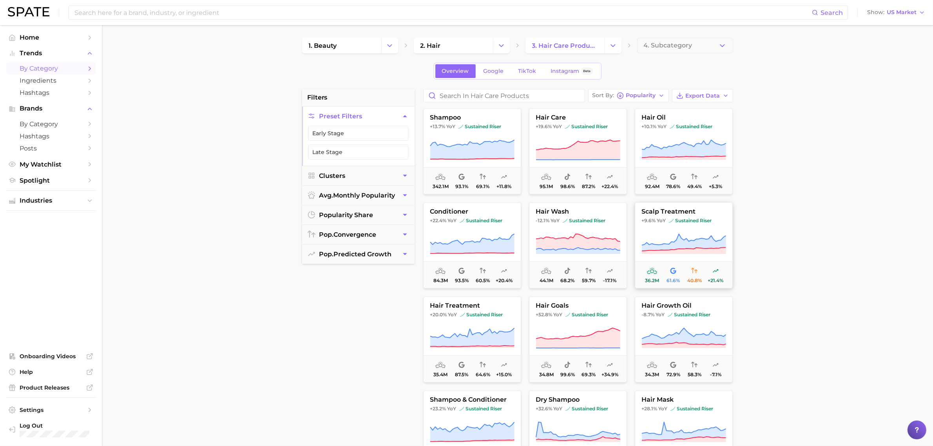
click at [684, 213] on span "scalp treatment" at bounding box center [683, 211] width 97 height 7
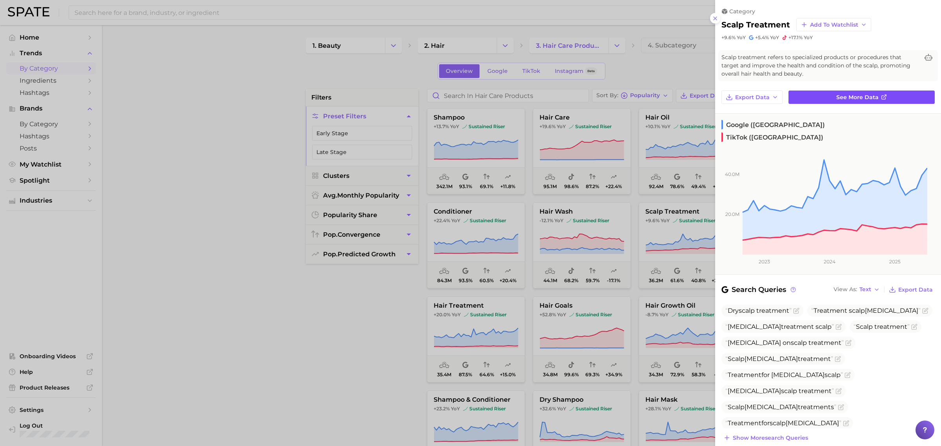
click at [850, 92] on link "See more data" at bounding box center [861, 97] width 146 height 13
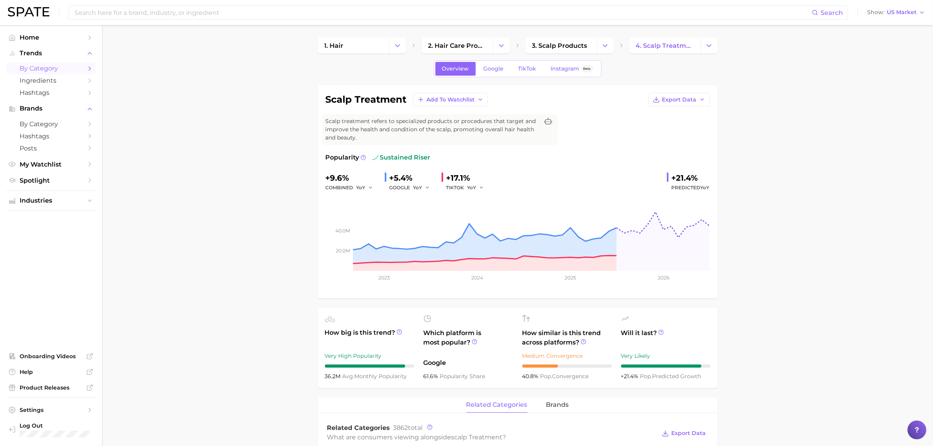
click at [47, 69] on span "by Category" at bounding box center [51, 68] width 63 height 7
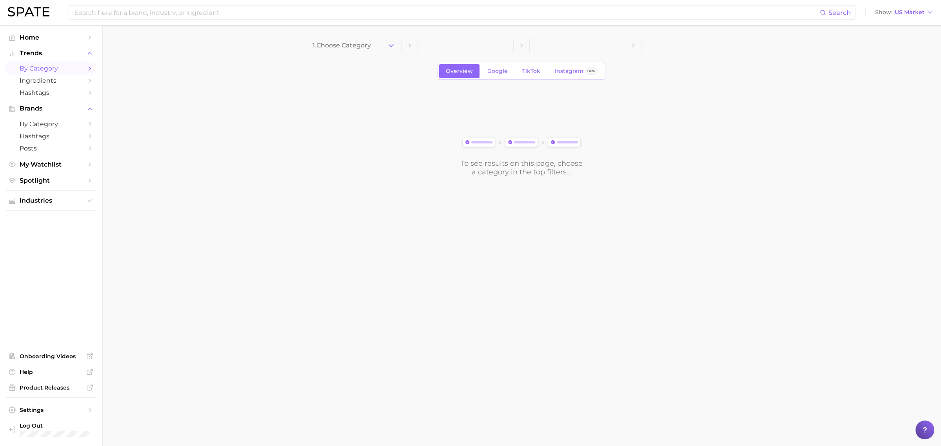
click at [398, 44] on button "1. Choose Category" at bounding box center [354, 46] width 96 height 16
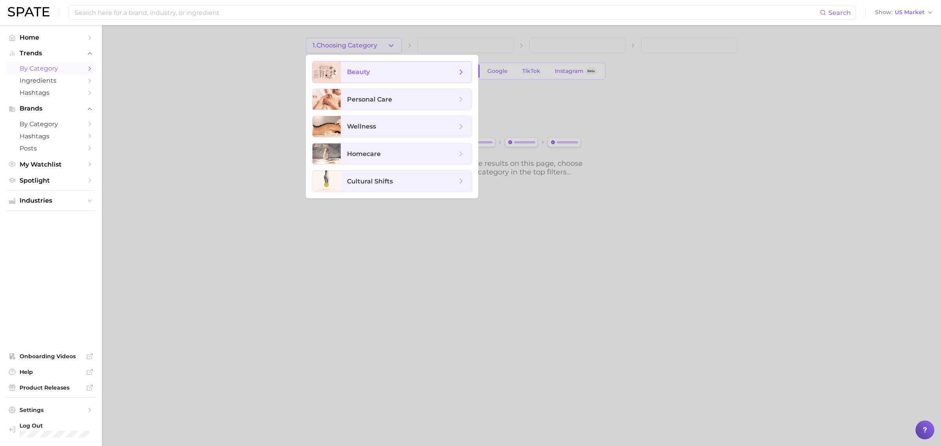
click at [392, 74] on span "beauty" at bounding box center [402, 72] width 110 height 9
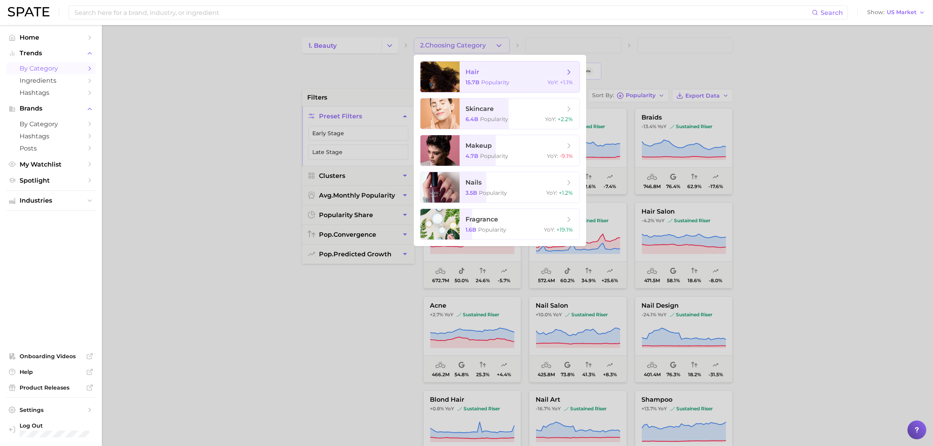
click at [490, 80] on span "Popularity" at bounding box center [496, 82] width 28 height 7
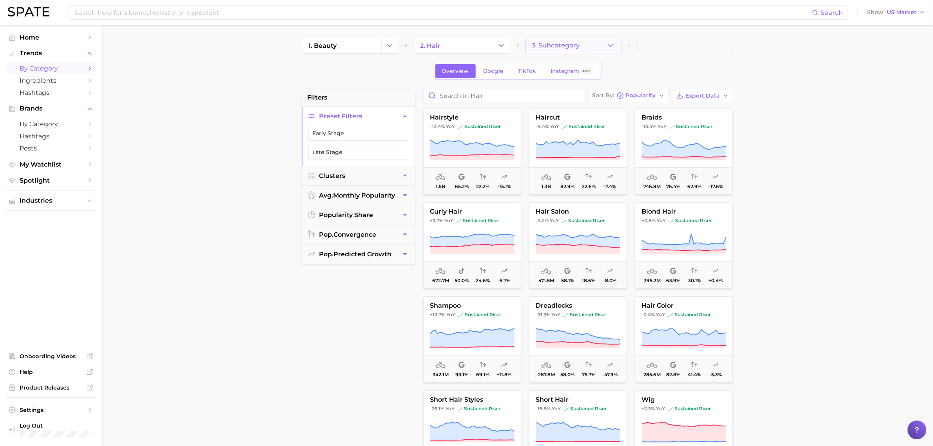
click at [557, 44] on span "3. Subcategory" at bounding box center [556, 45] width 48 height 7
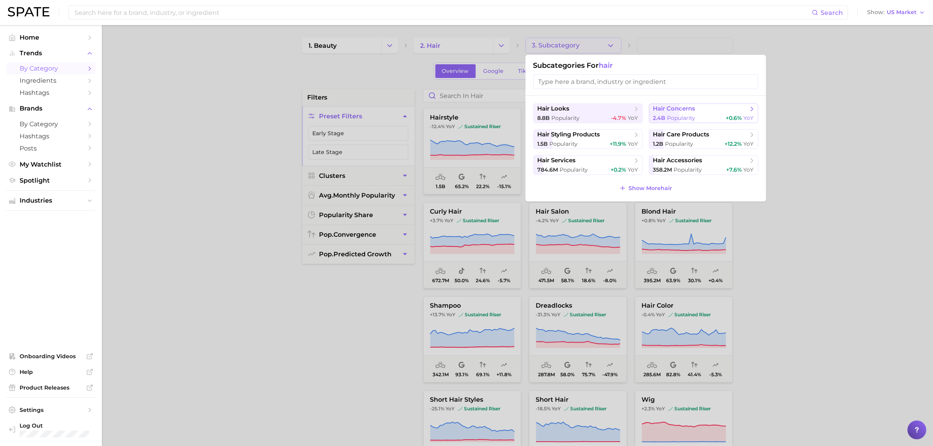
click at [675, 112] on span "hair concerns" at bounding box center [674, 108] width 42 height 7
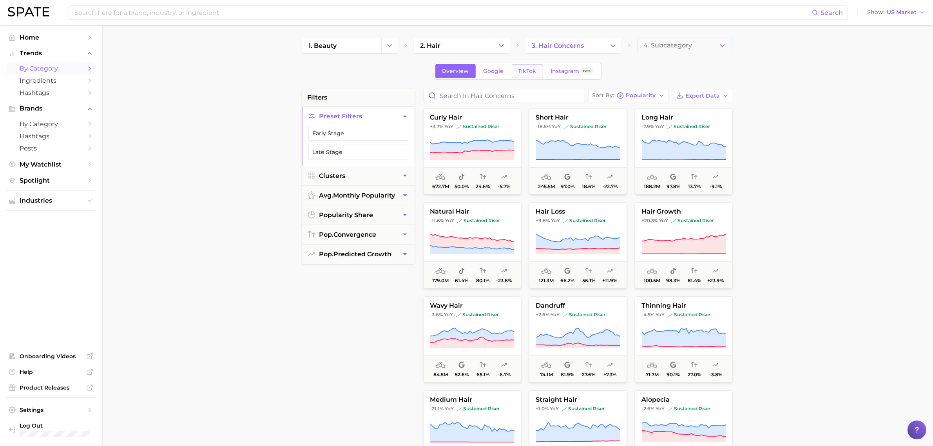
click at [531, 73] on span "TikTok" at bounding box center [528, 71] width 18 height 7
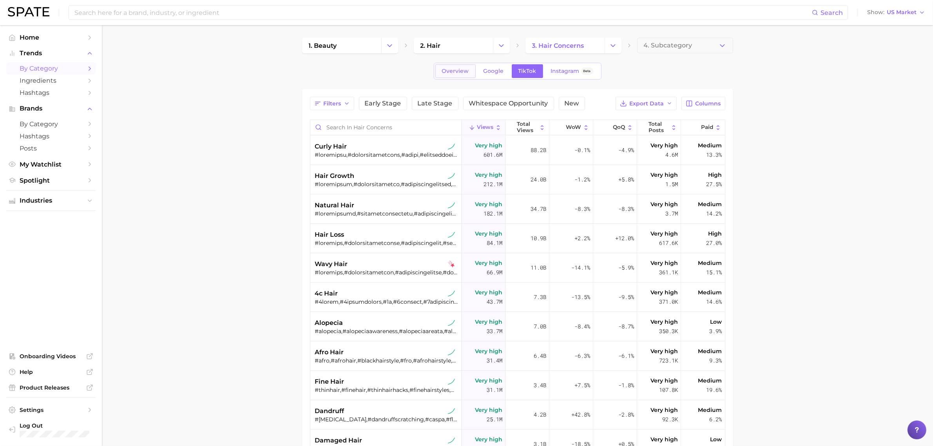
click at [455, 71] on span "Overview" at bounding box center [455, 71] width 27 height 7
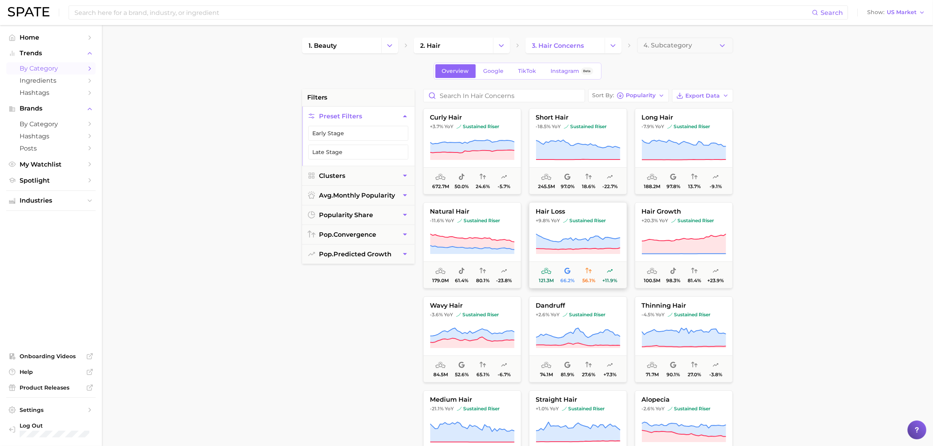
click at [587, 232] on button "hair loss +9.8% YoY sustained riser 121.3m 66.2% 56.1% +11.9%" at bounding box center [578, 245] width 98 height 86
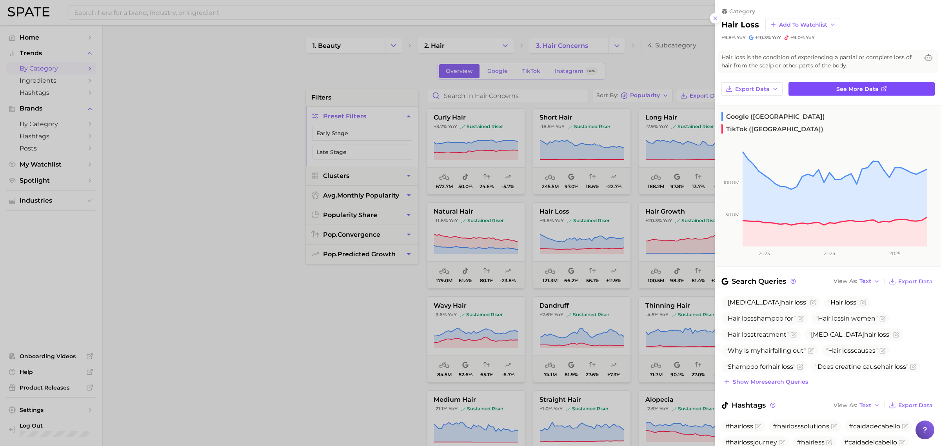
click at [811, 91] on link "See more data" at bounding box center [861, 88] width 146 height 13
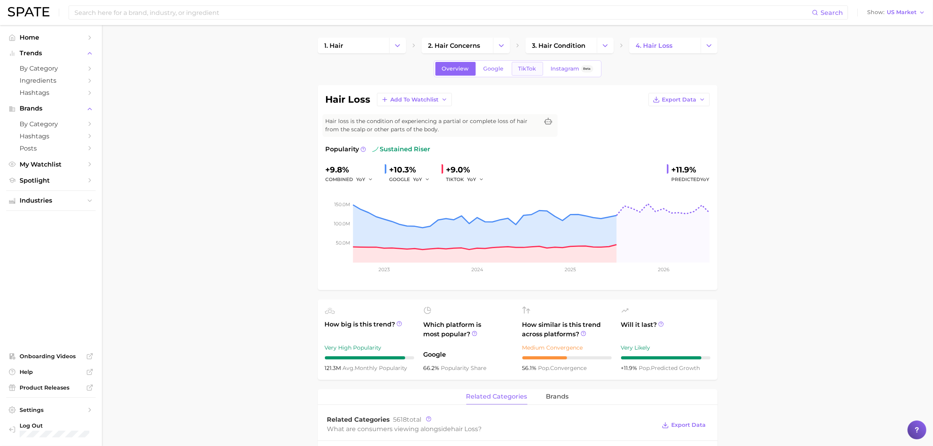
click at [526, 69] on span "TikTok" at bounding box center [528, 68] width 18 height 7
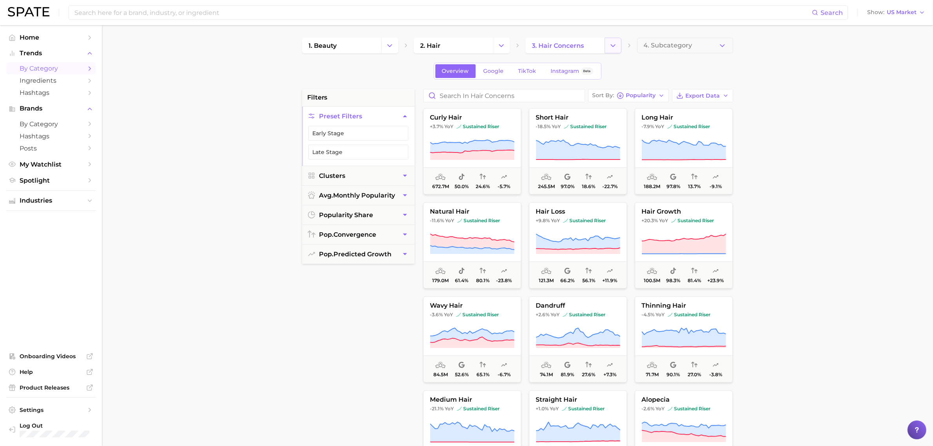
click at [608, 45] on button "Change Category" at bounding box center [613, 46] width 17 height 16
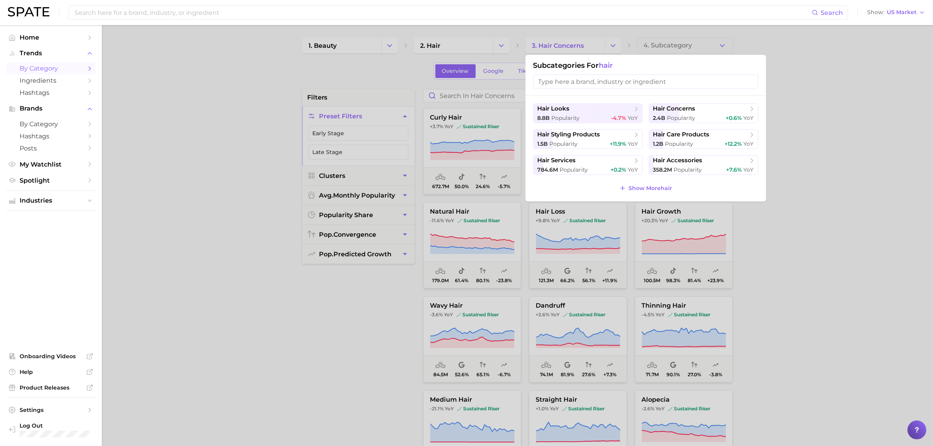
click at [841, 234] on div at bounding box center [466, 223] width 933 height 446
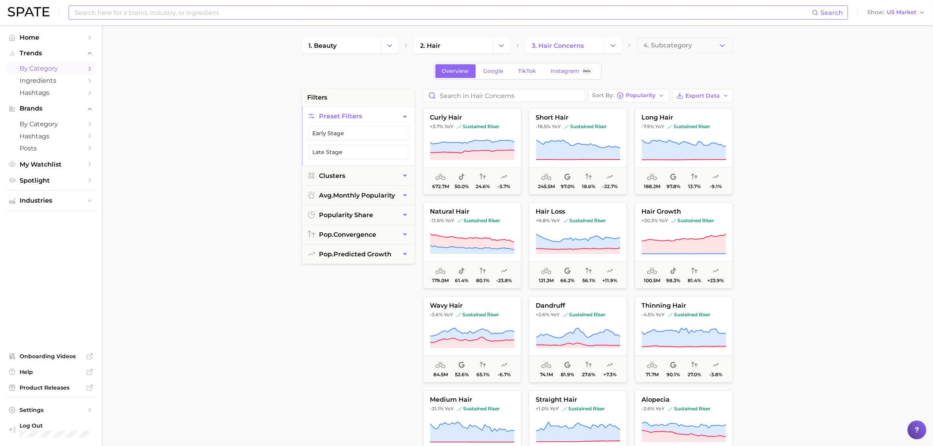
click at [108, 16] on input at bounding box center [443, 12] width 738 height 13
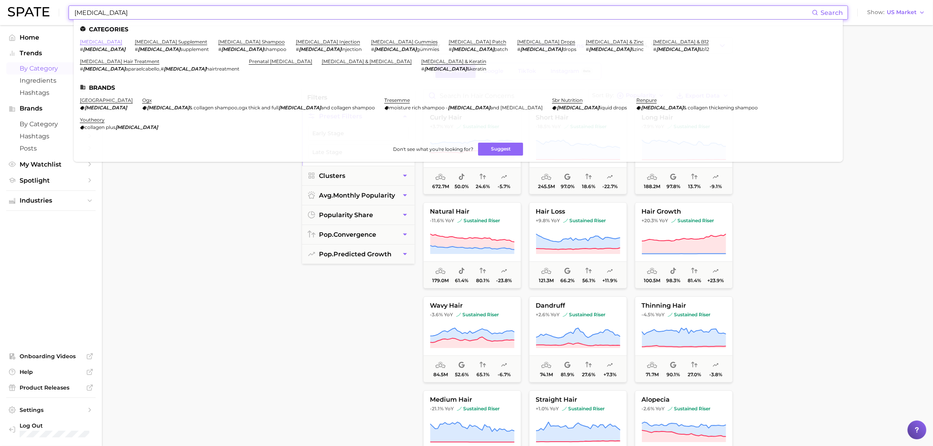
type input "[MEDICAL_DATA]"
click at [87, 40] on link "[MEDICAL_DATA]" at bounding box center [101, 42] width 42 height 6
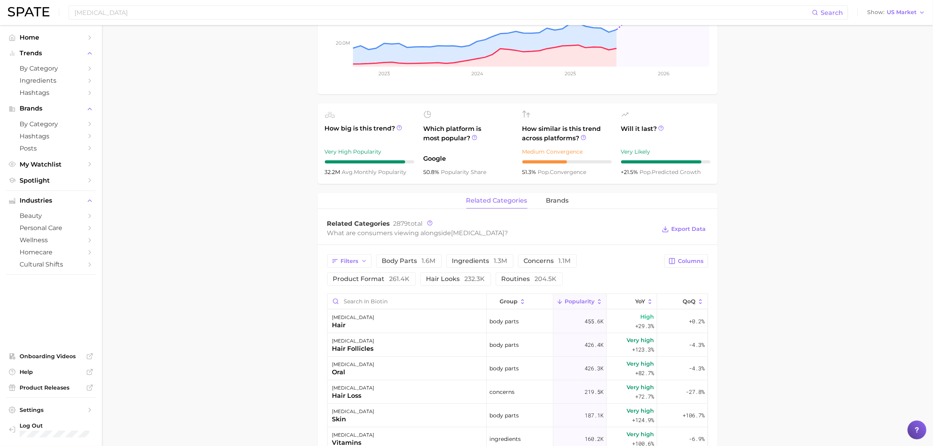
scroll to position [245, 0]
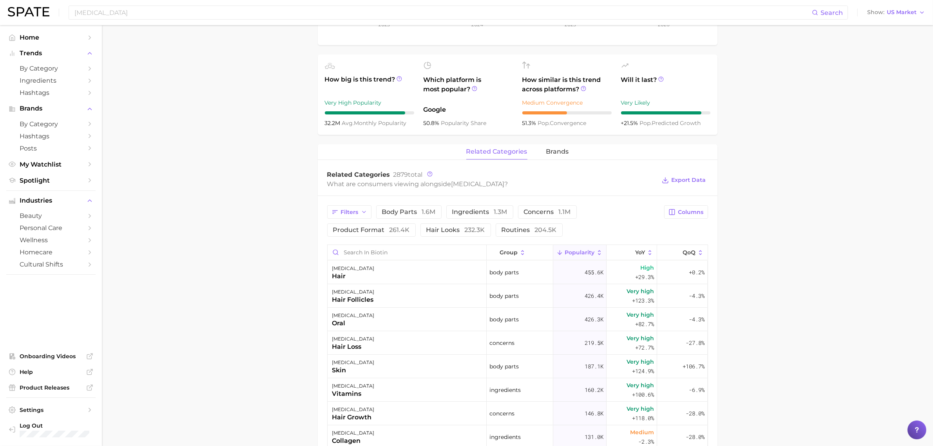
drag, startPoint x: 283, startPoint y: 136, endPoint x: 234, endPoint y: 206, distance: 85.8
click at [261, 155] on main "1. ingredients 2. vitamin b products 3. [MEDICAL_DATA] Overview Google TikTok I…" at bounding box center [517, 259] width 831 height 959
drag, startPoint x: 167, startPoint y: 289, endPoint x: 181, endPoint y: 286, distance: 14.0
click at [170, 288] on main "1. ingredients 2. vitamin b products 3. [MEDICAL_DATA] Overview Google TikTok I…" at bounding box center [517, 259] width 831 height 959
drag, startPoint x: 810, startPoint y: 89, endPoint x: 796, endPoint y: 85, distance: 14.3
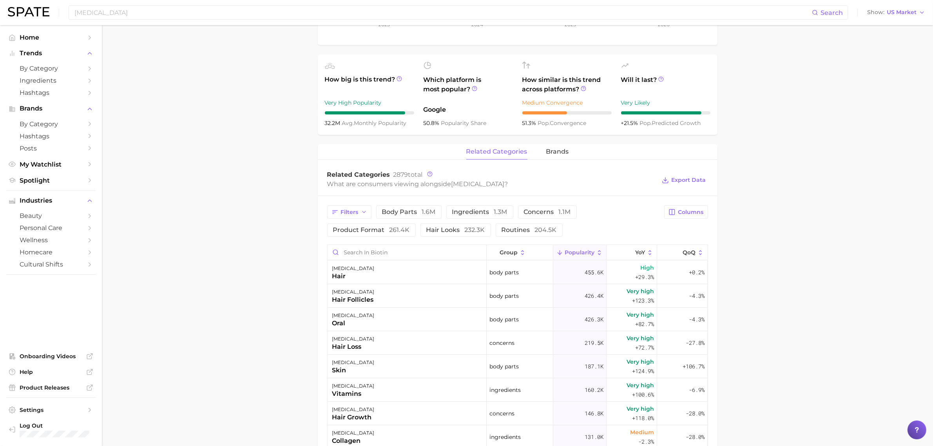
click at [802, 87] on main "1. ingredients 2. vitamin b products 3. [MEDICAL_DATA] Overview Google TikTok I…" at bounding box center [517, 259] width 831 height 959
